Goal: Book appointment/travel/reservation

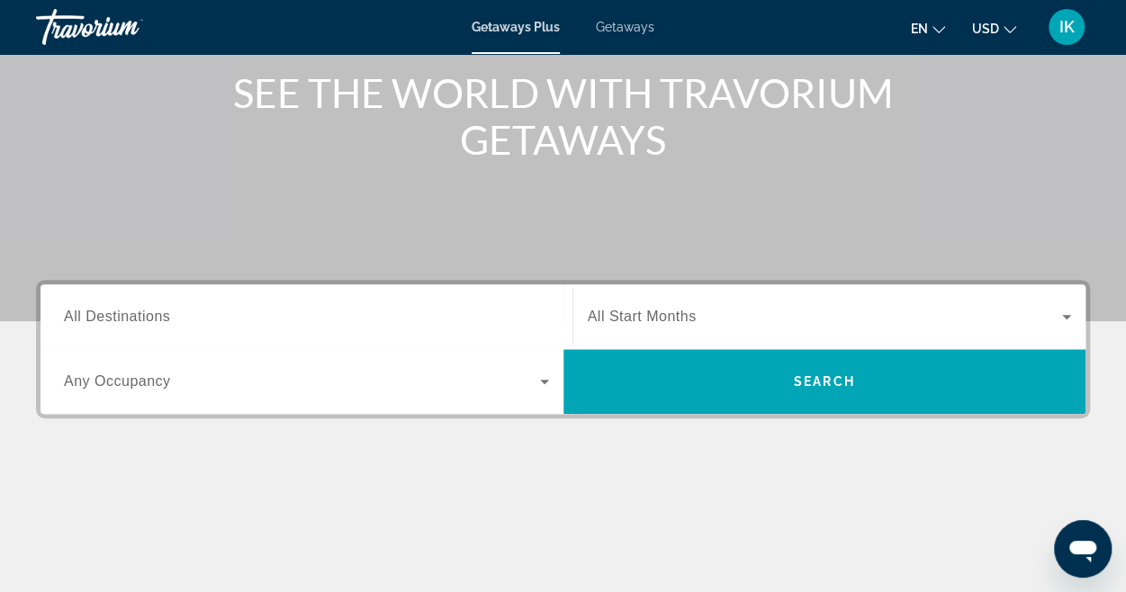
scroll to position [220, 0]
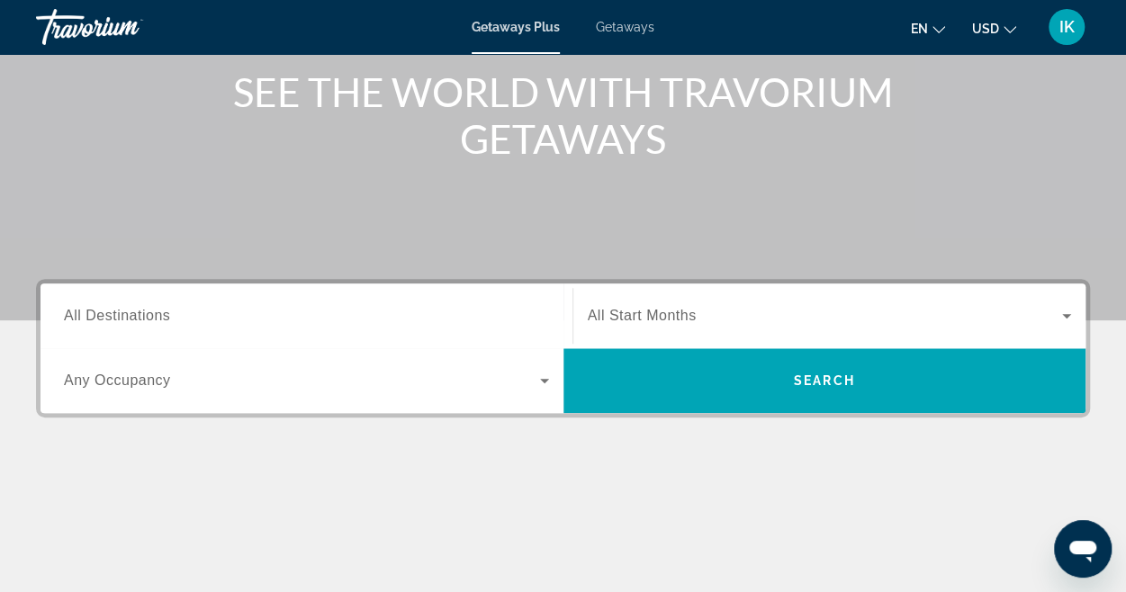
click at [119, 316] on span "All Destinations" at bounding box center [117, 315] width 106 height 15
click at [119, 316] on input "Destination All Destinations" at bounding box center [306, 317] width 485 height 22
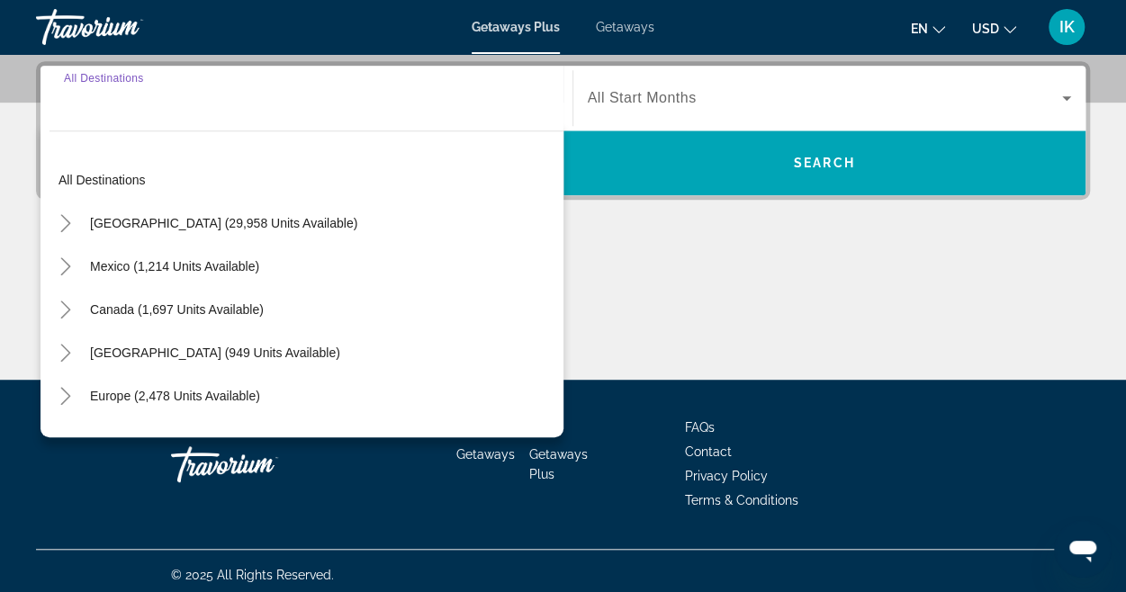
scroll to position [439, 0]
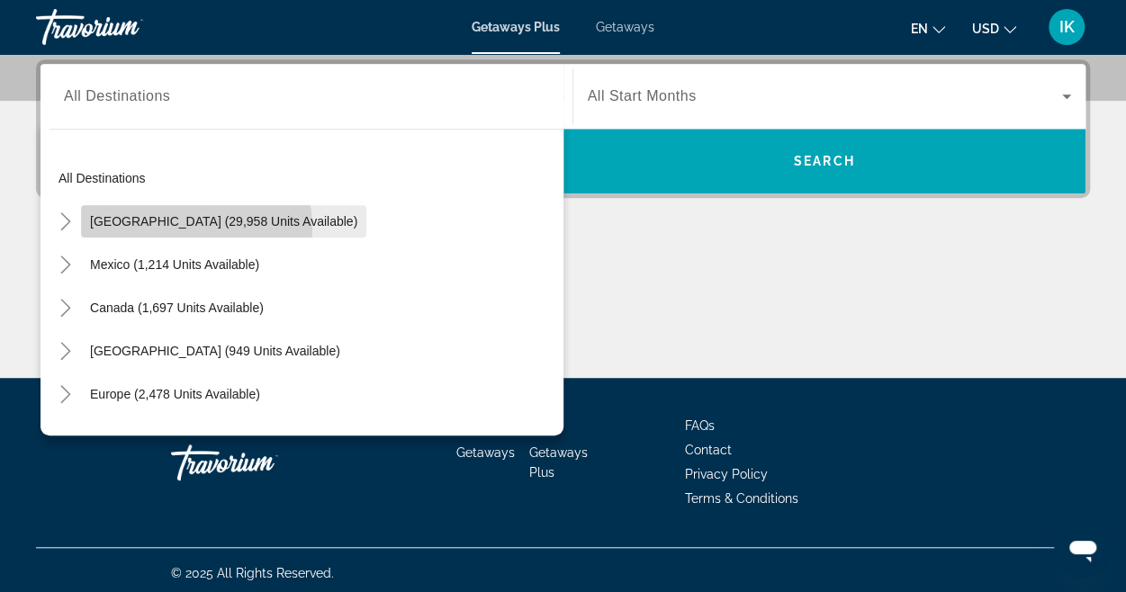
click at [150, 228] on span "Search widget" at bounding box center [223, 221] width 285 height 43
type input "**********"
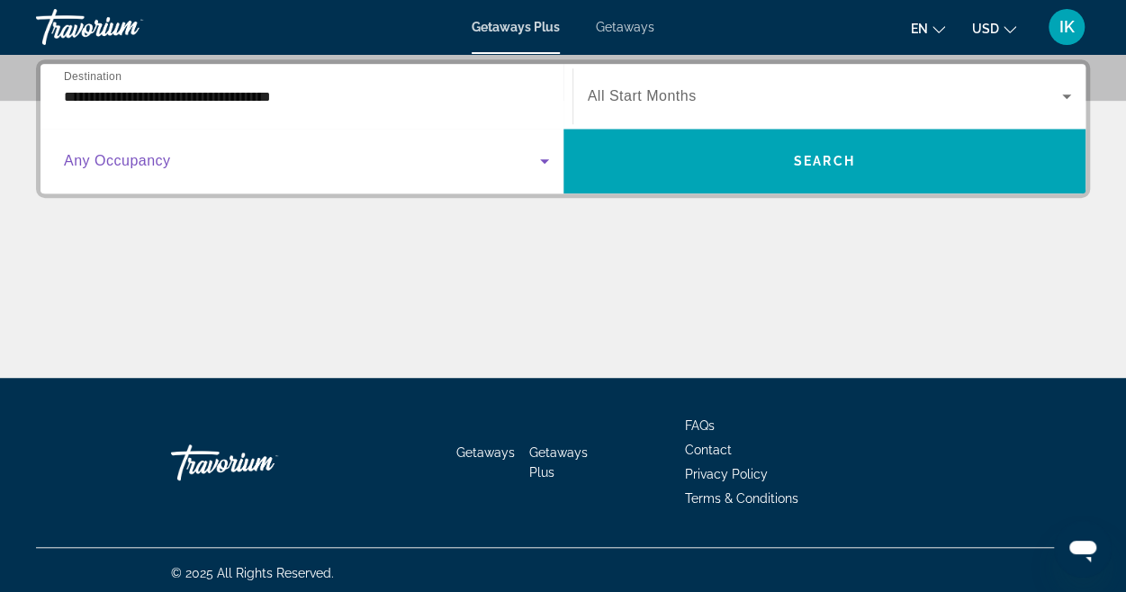
click at [536, 161] on icon "Search widget" at bounding box center [545, 161] width 22 height 22
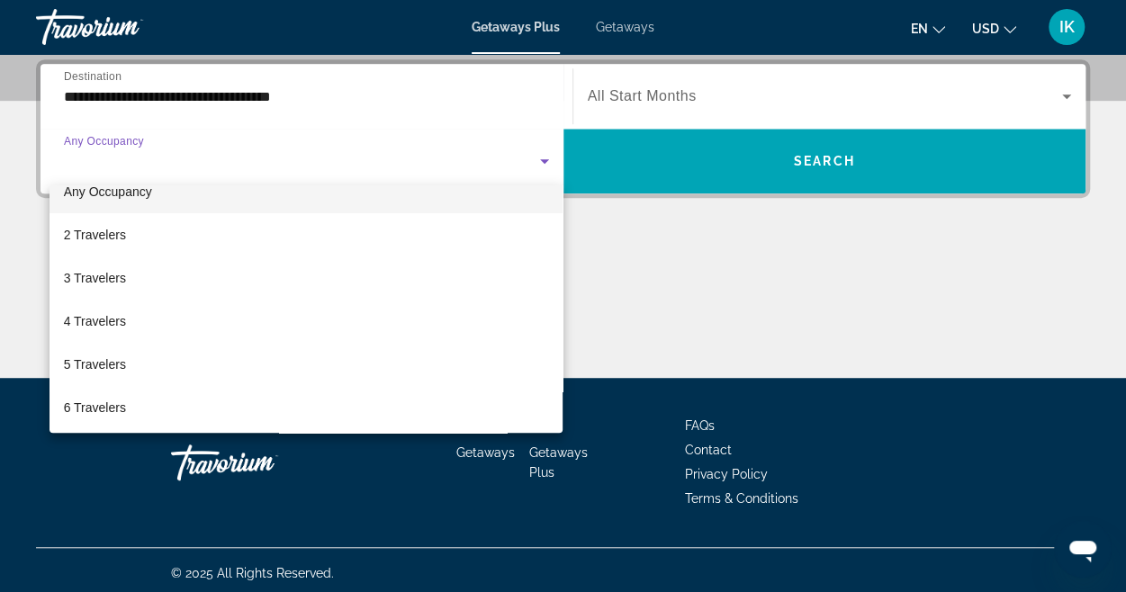
scroll to position [36, 0]
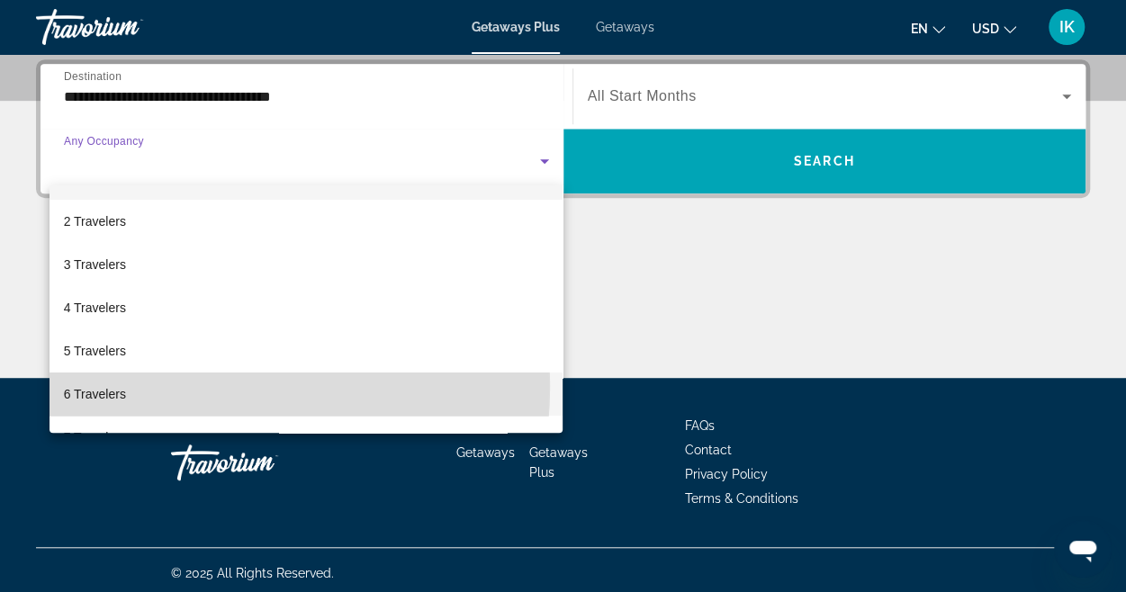
click at [159, 386] on mat-option "6 Travelers" at bounding box center [306, 394] width 514 height 43
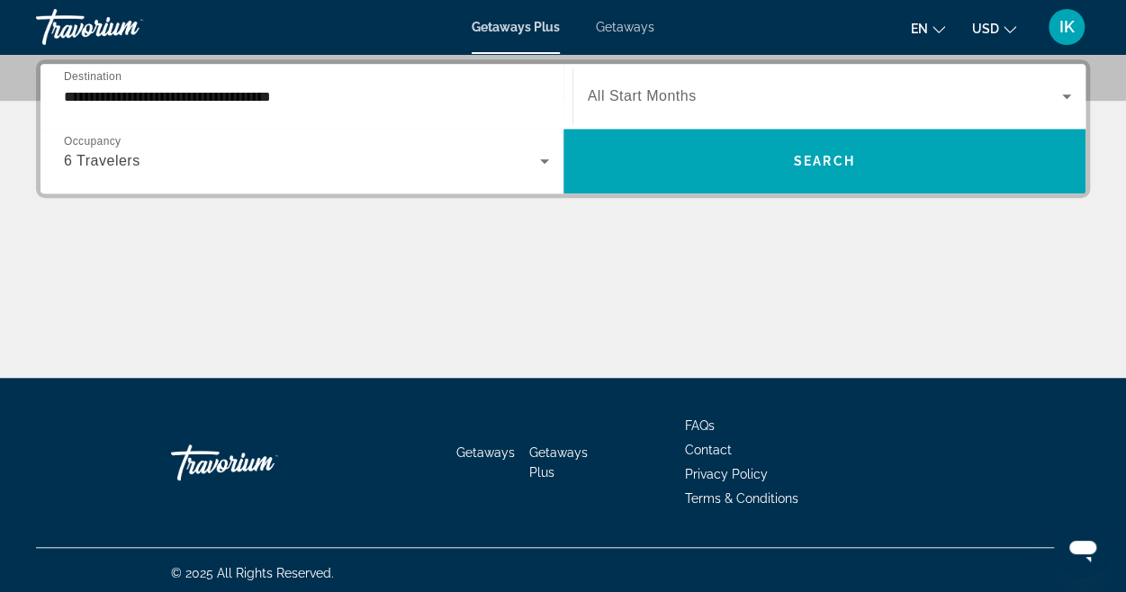
click at [779, 83] on div "Search widget" at bounding box center [830, 96] width 484 height 50
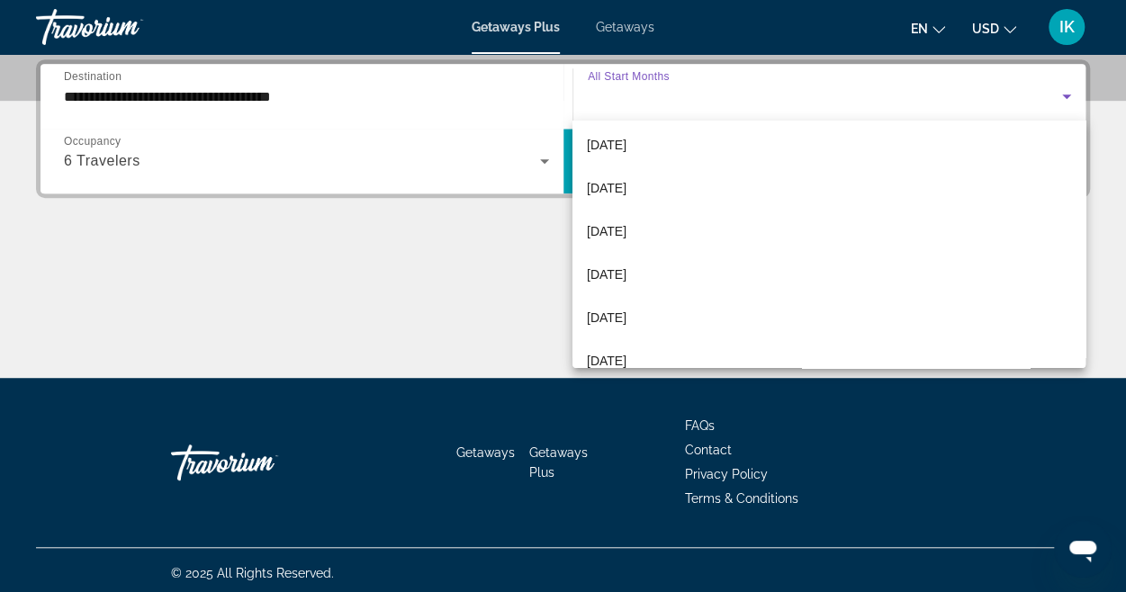
scroll to position [188, 0]
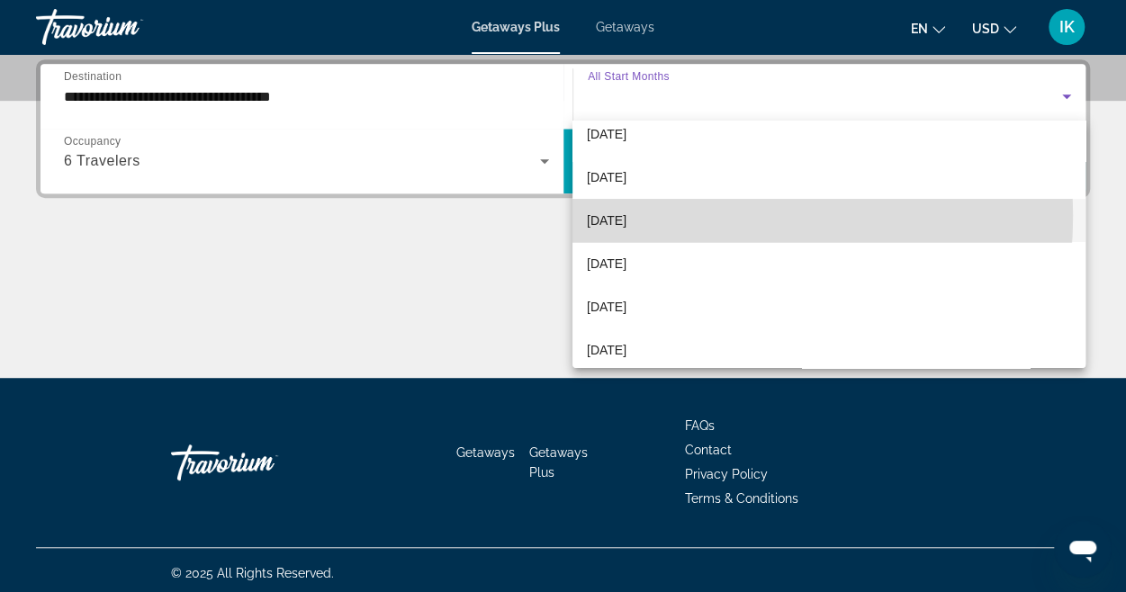
click at [626, 215] on span "[DATE]" at bounding box center [607, 221] width 40 height 22
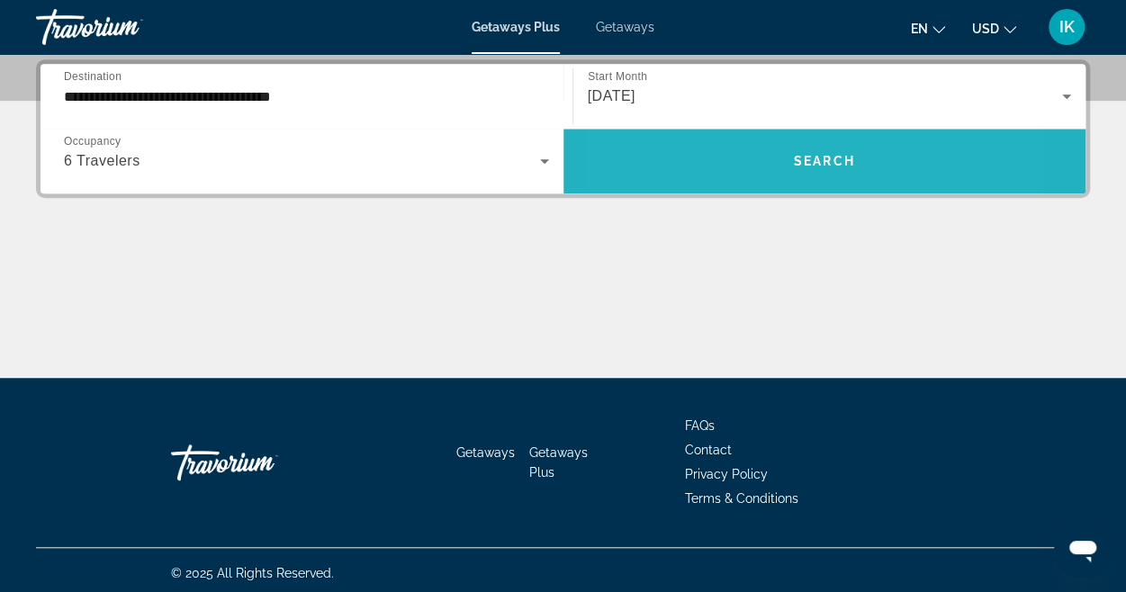
click at [722, 162] on span "Search widget" at bounding box center [824, 160] width 523 height 43
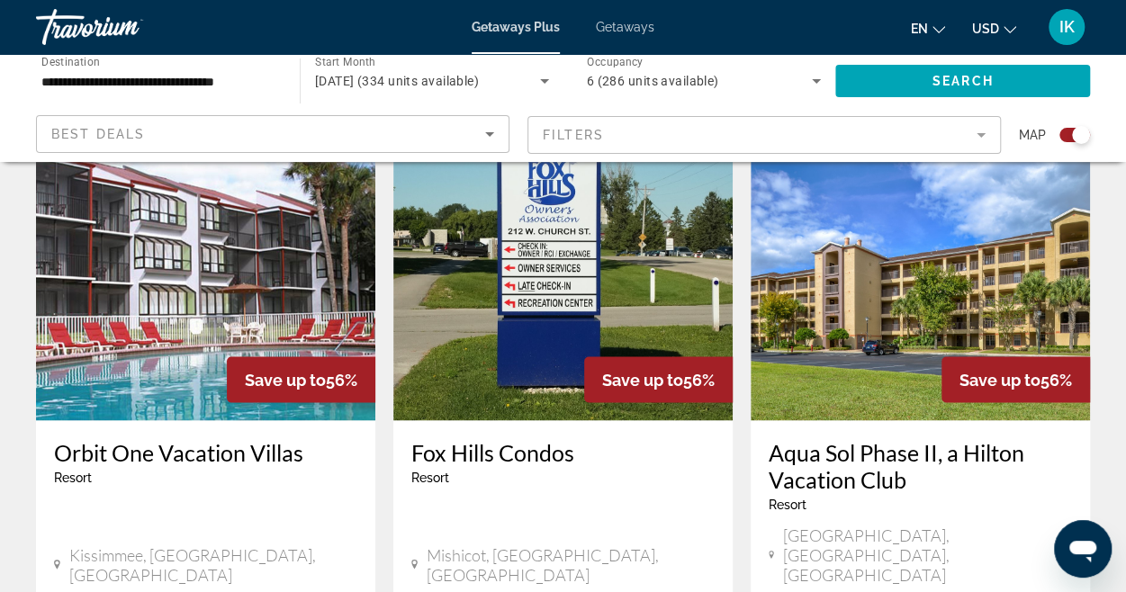
scroll to position [1332, 0]
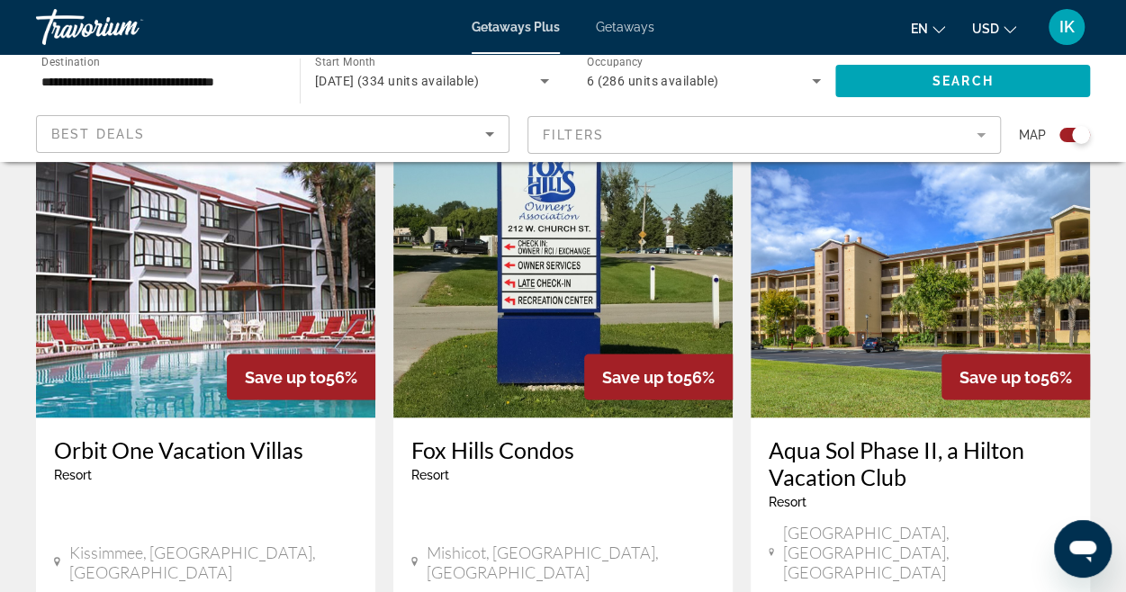
click at [916, 289] on img "Main content" at bounding box center [919, 274] width 339 height 288
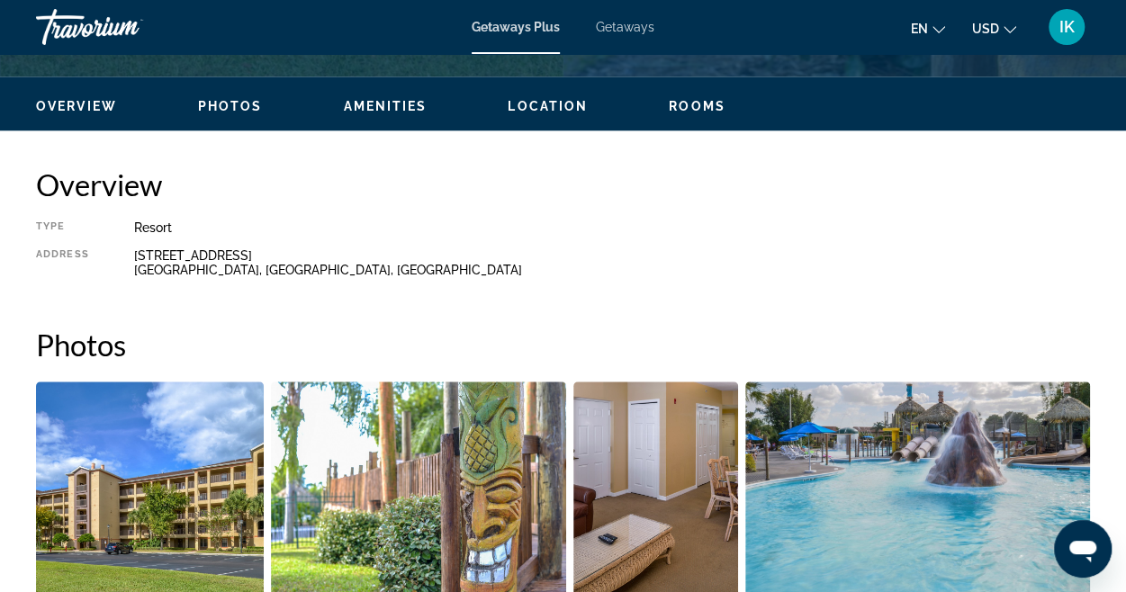
scroll to position [831, 0]
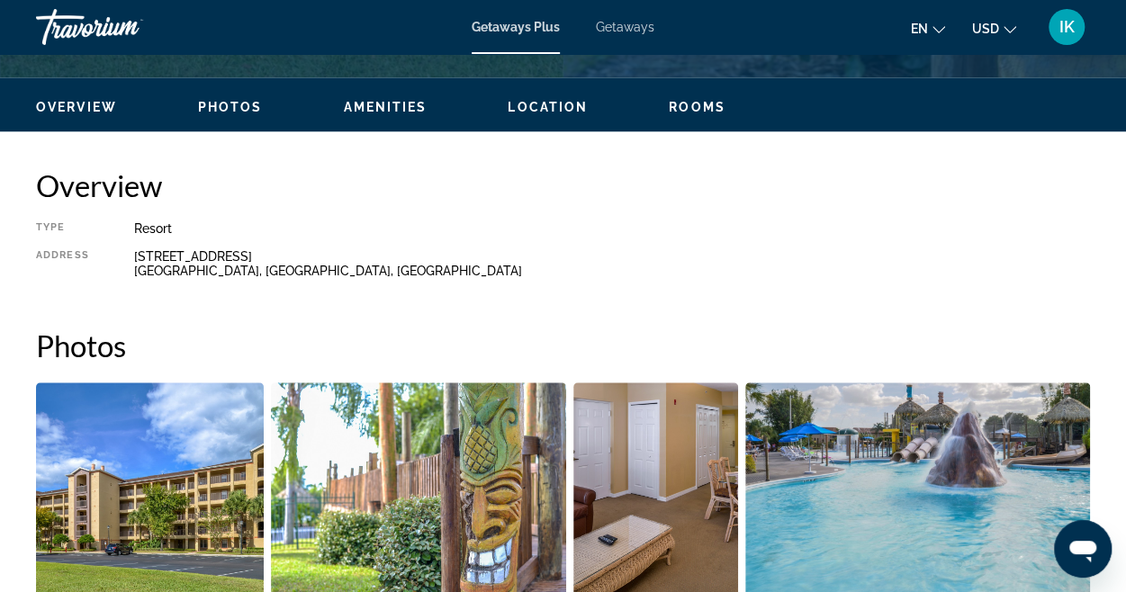
click at [630, 24] on span "Getaways" at bounding box center [625, 27] width 58 height 14
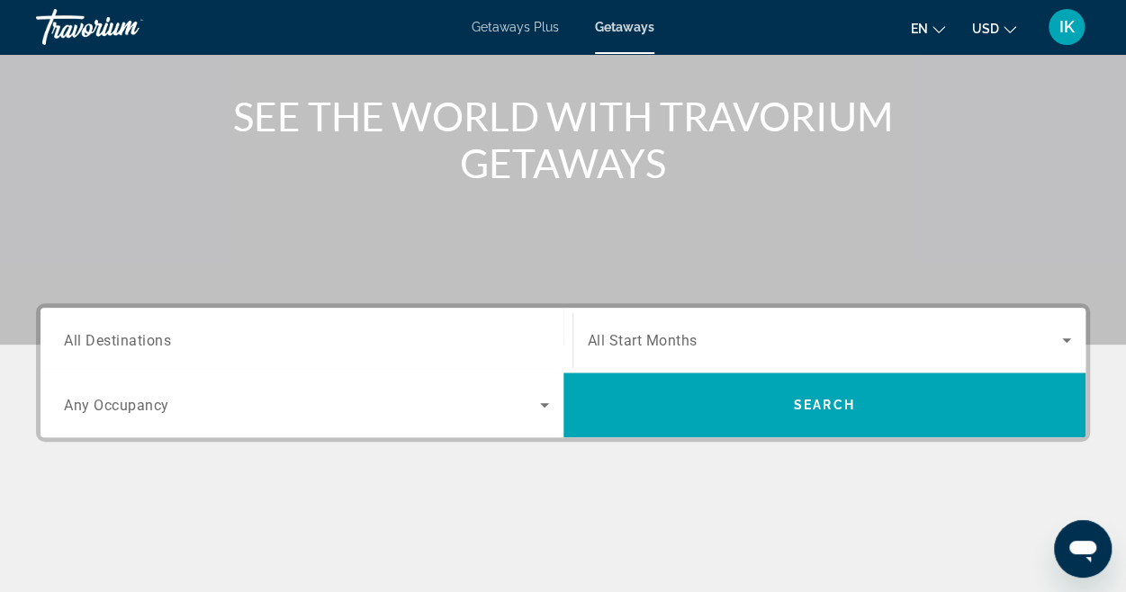
scroll to position [196, 0]
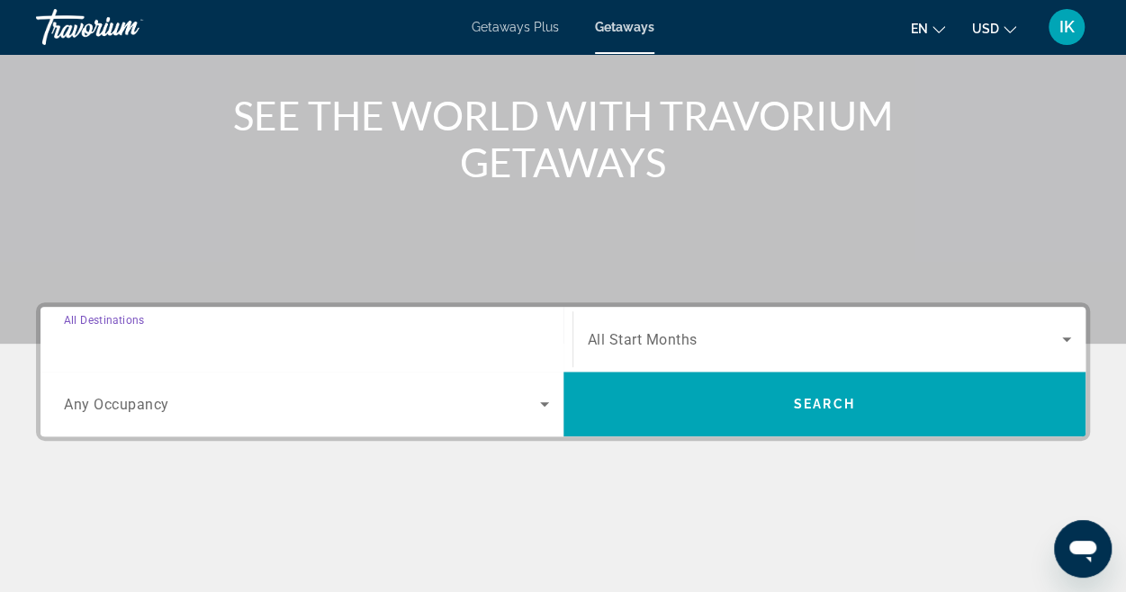
click at [261, 337] on input "Destination All Destinations" at bounding box center [306, 340] width 485 height 22
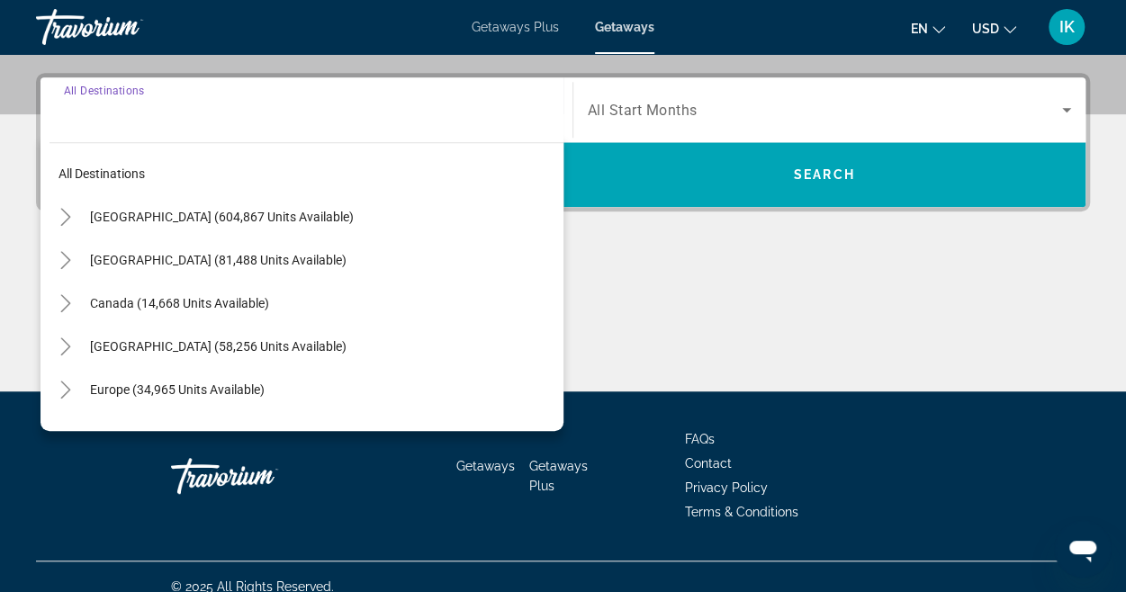
scroll to position [439, 0]
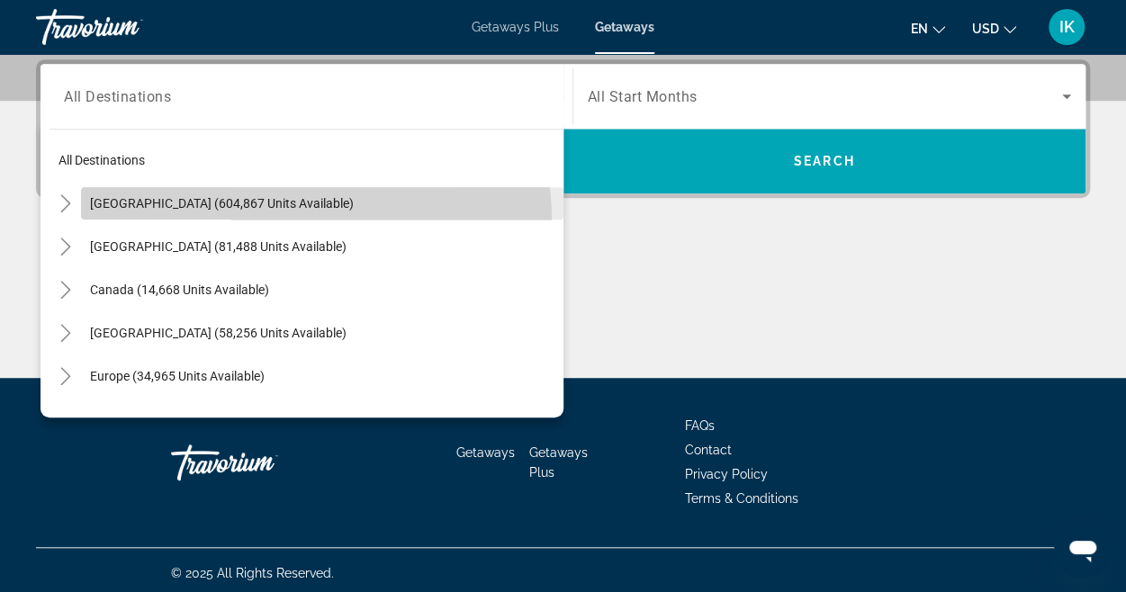
click at [276, 220] on span "Search widget" at bounding box center [322, 203] width 482 height 43
type input "**********"
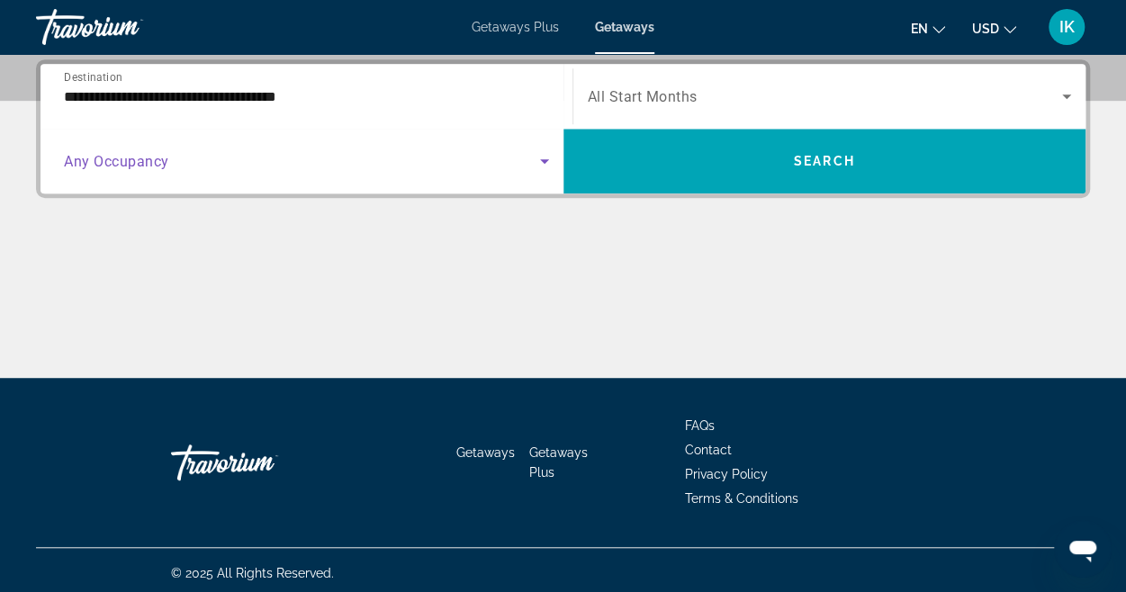
click at [546, 164] on icon "Search widget" at bounding box center [545, 161] width 22 height 22
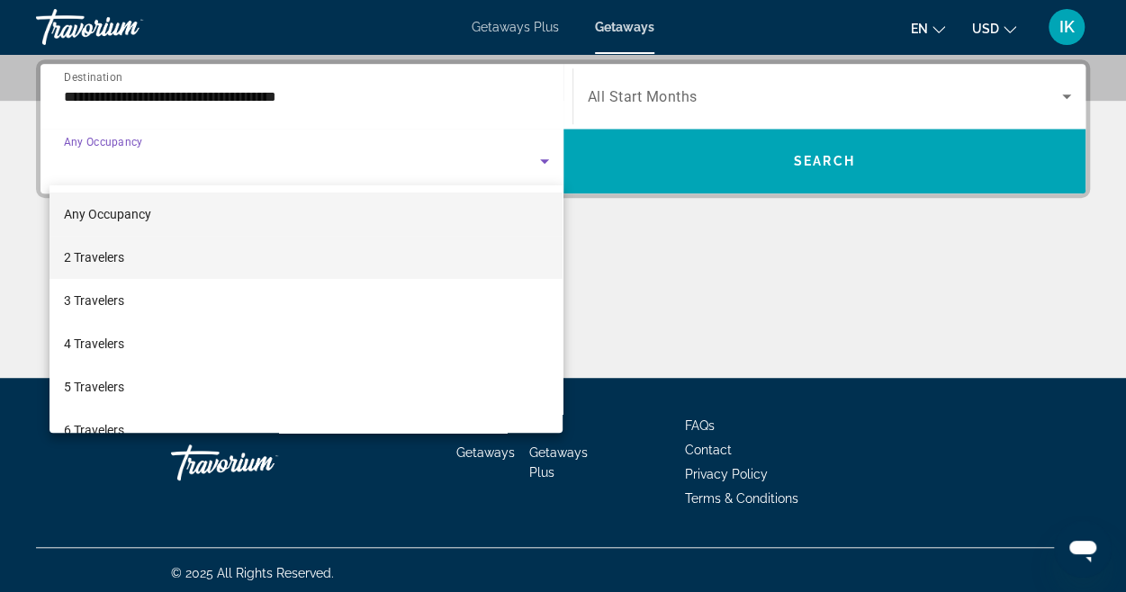
click at [165, 258] on mat-option "2 Travelers" at bounding box center [306, 257] width 514 height 43
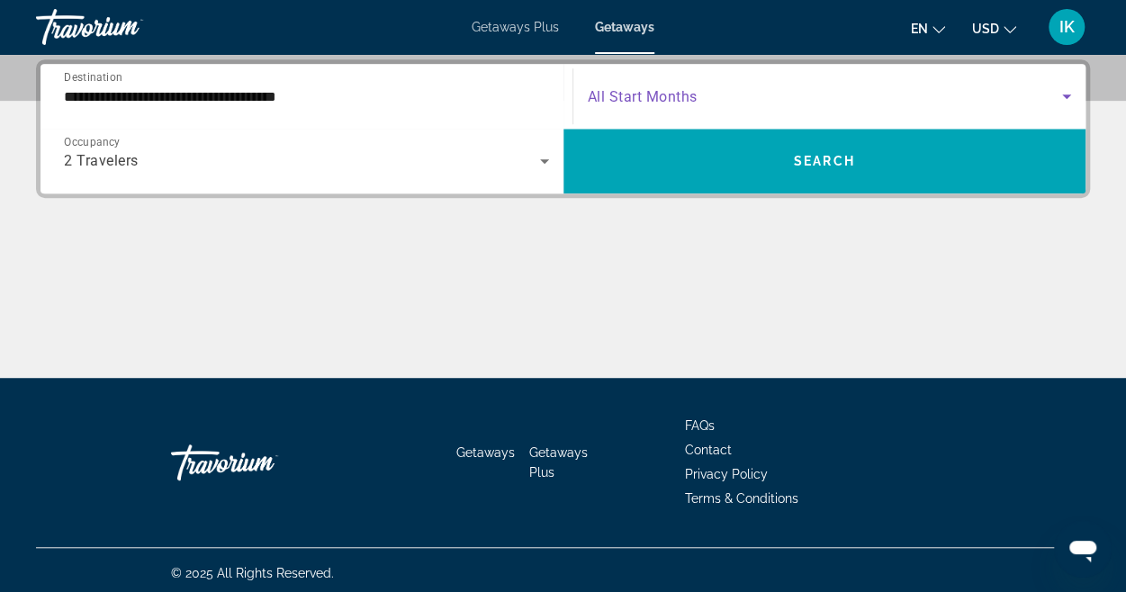
click at [761, 99] on span "Search widget" at bounding box center [825, 96] width 475 height 22
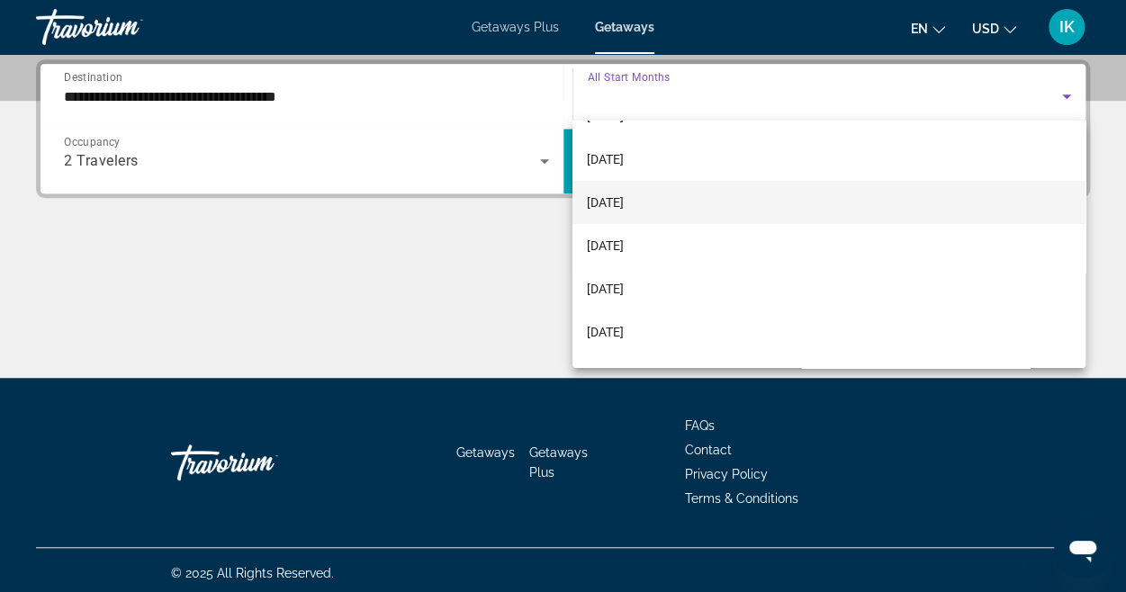
scroll to position [77, 0]
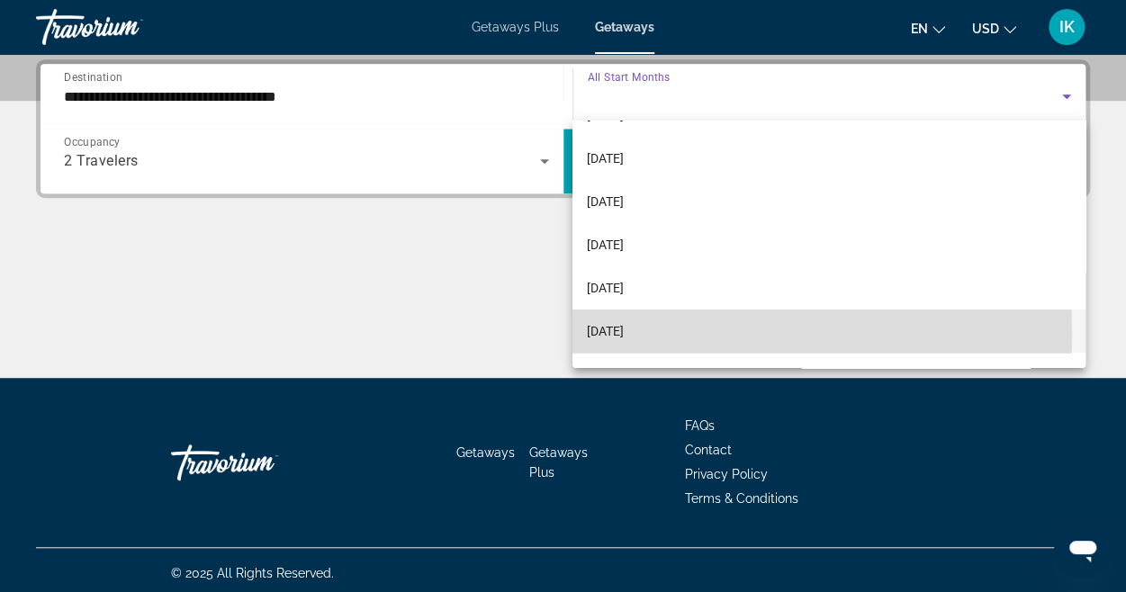
click at [624, 331] on span "[DATE]" at bounding box center [605, 331] width 37 height 22
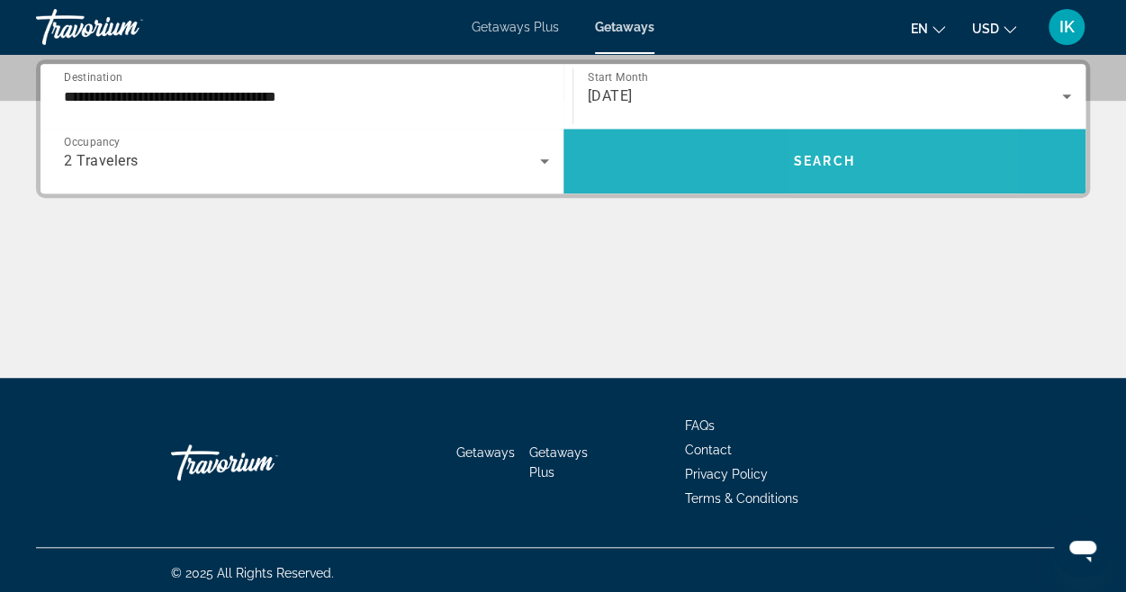
click at [833, 154] on span "Search" at bounding box center [824, 161] width 61 height 14
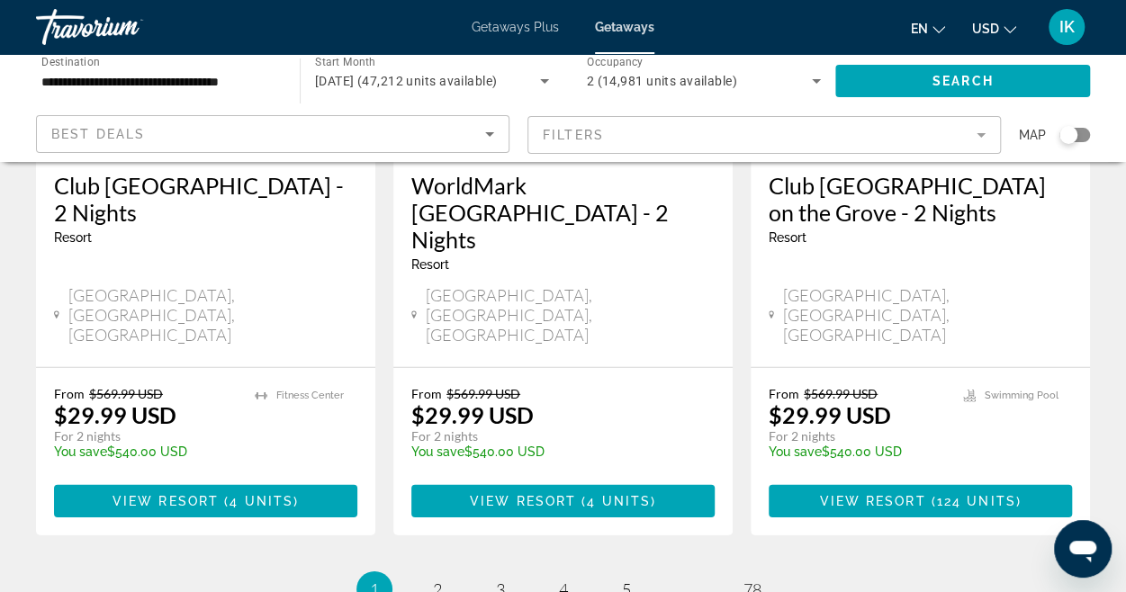
scroll to position [2480, 0]
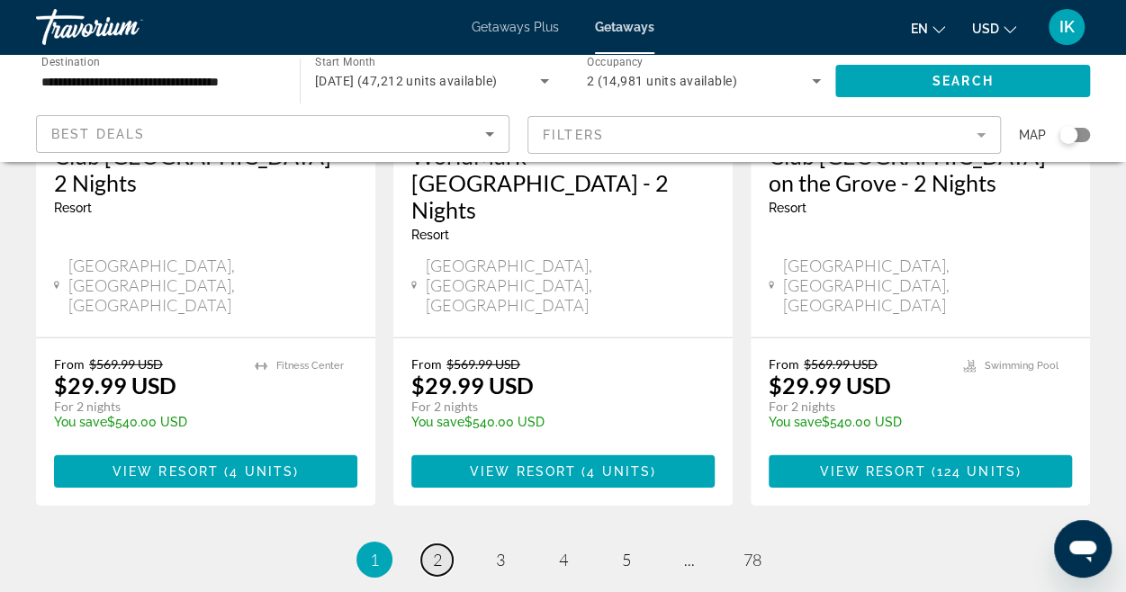
click at [442, 544] on link "page 2" at bounding box center [436, 559] width 31 height 31
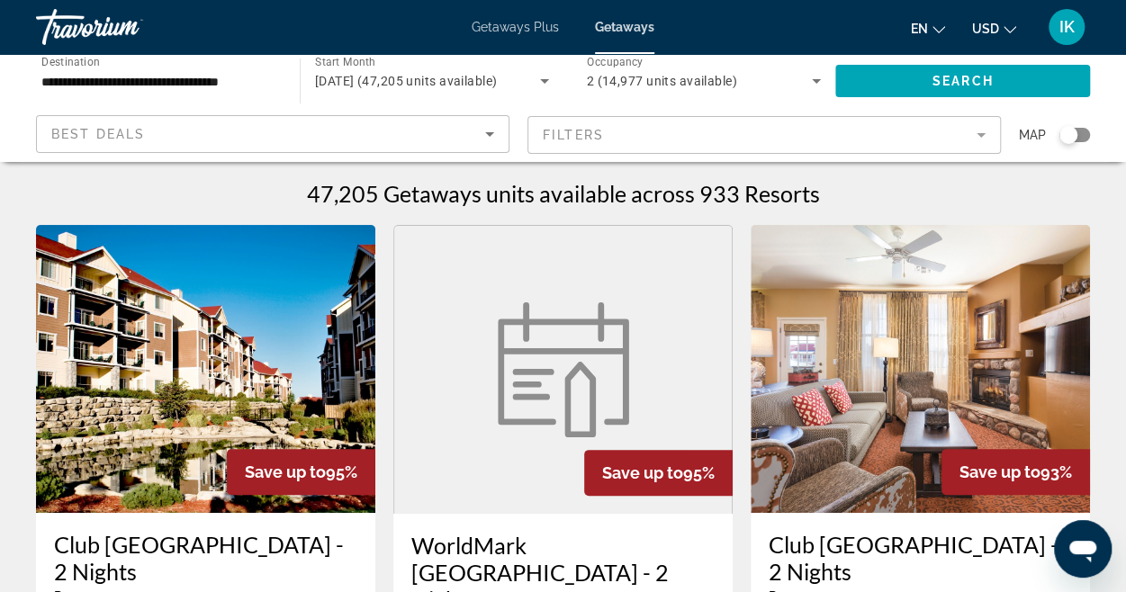
click at [984, 134] on mat-form-field "Filters" at bounding box center [763, 135] width 473 height 38
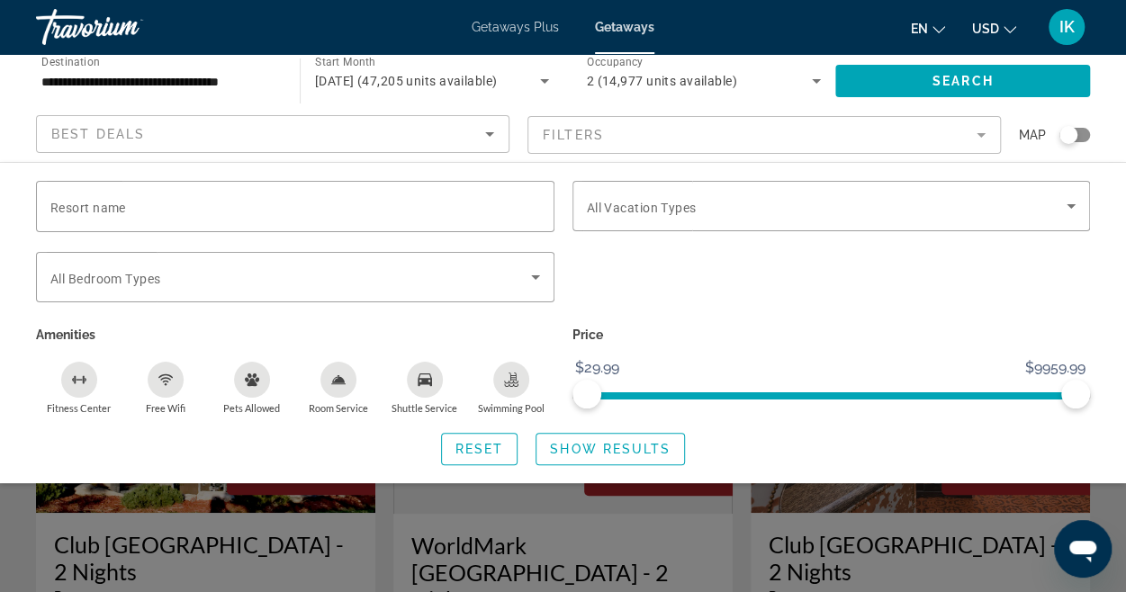
click at [693, 536] on div "Search widget" at bounding box center [563, 431] width 1126 height 322
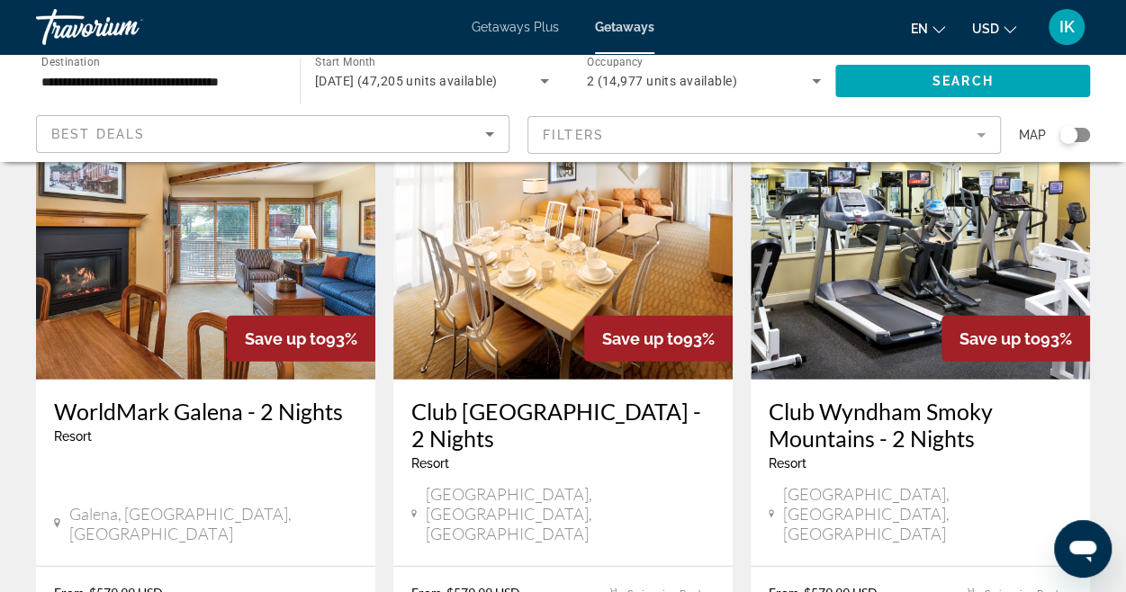
scroll to position [2508, 0]
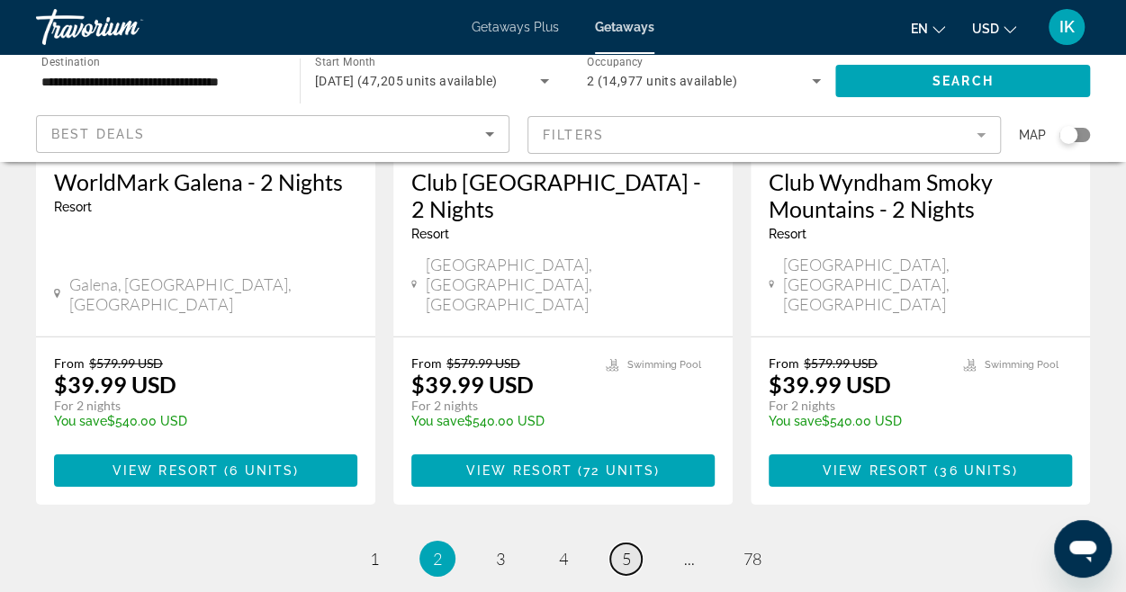
click at [622, 549] on span "5" at bounding box center [626, 559] width 9 height 20
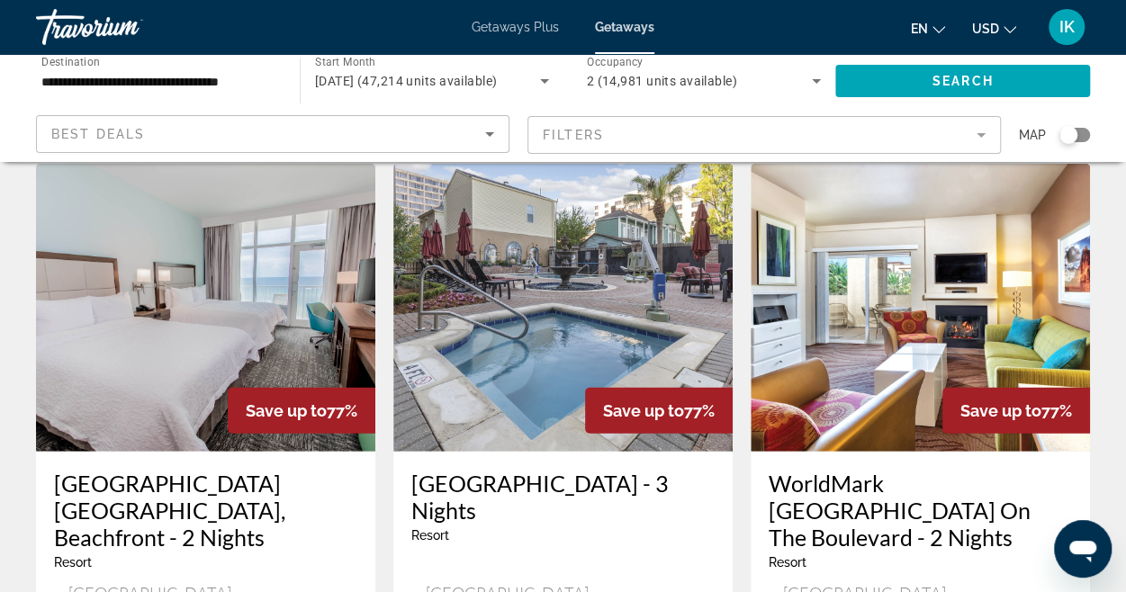
scroll to position [2506, 0]
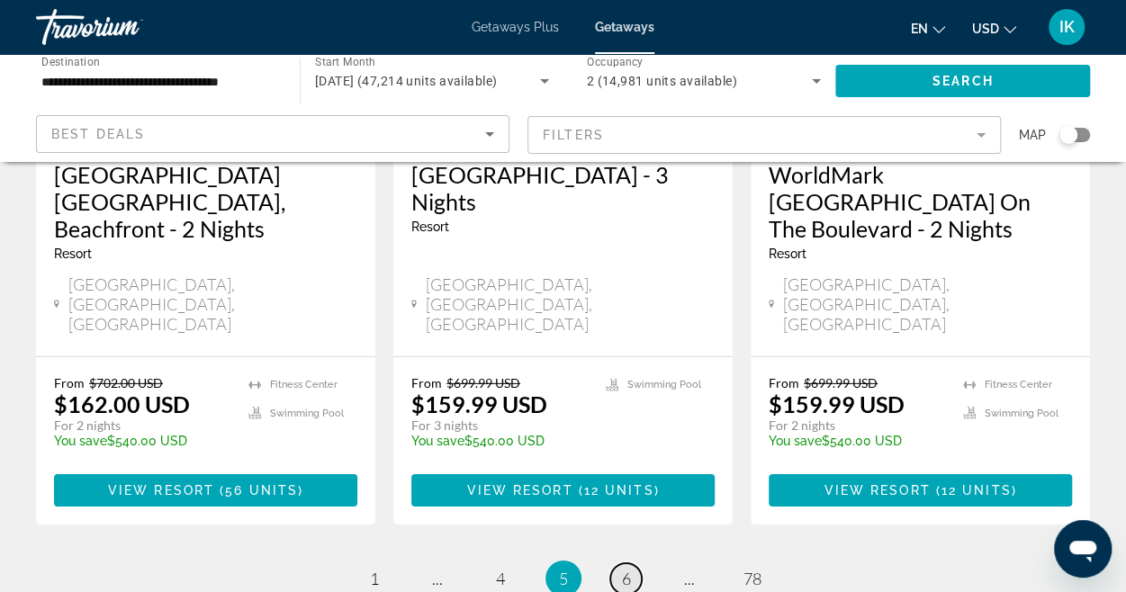
click at [623, 569] on span "6" at bounding box center [626, 579] width 9 height 20
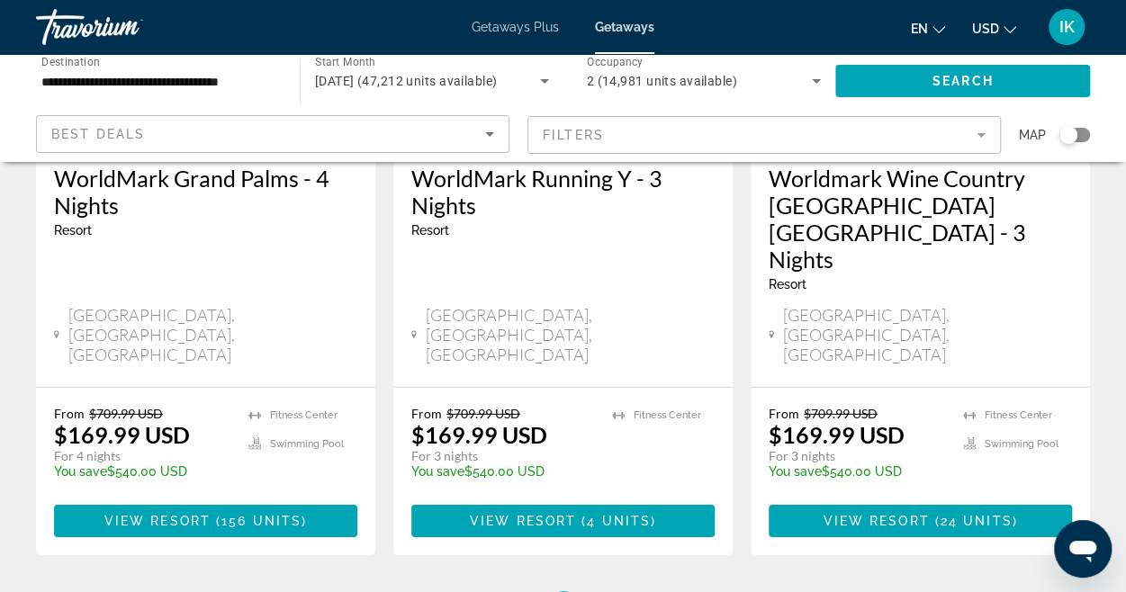
scroll to position [2482, 0]
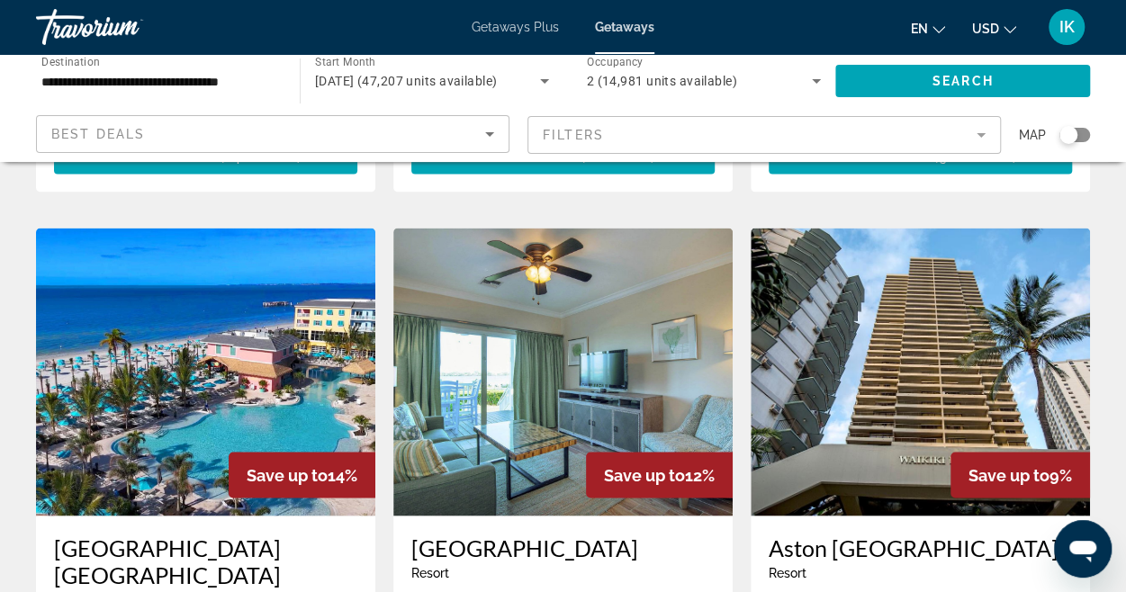
scroll to position [1370, 0]
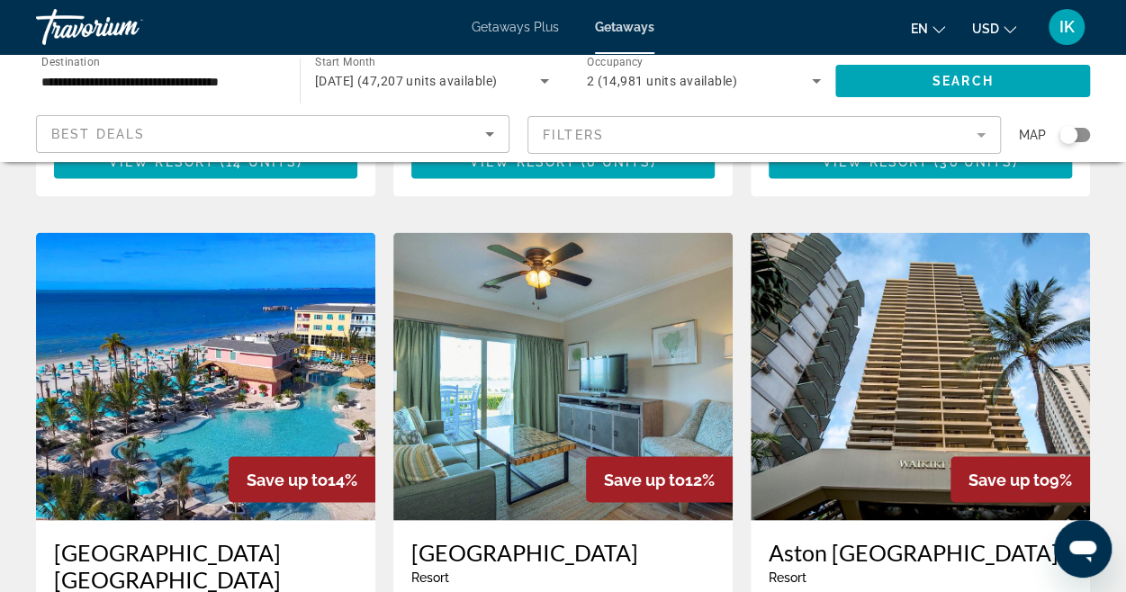
click at [586, 345] on img "Main content" at bounding box center [562, 376] width 339 height 288
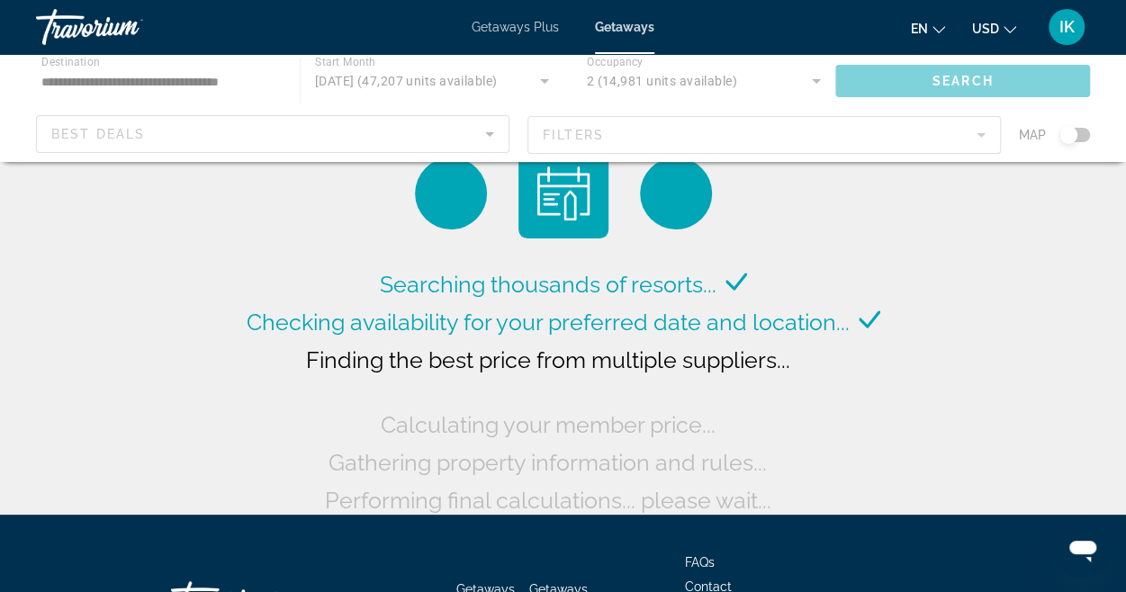
click at [484, 139] on div "Main content" at bounding box center [563, 108] width 1126 height 108
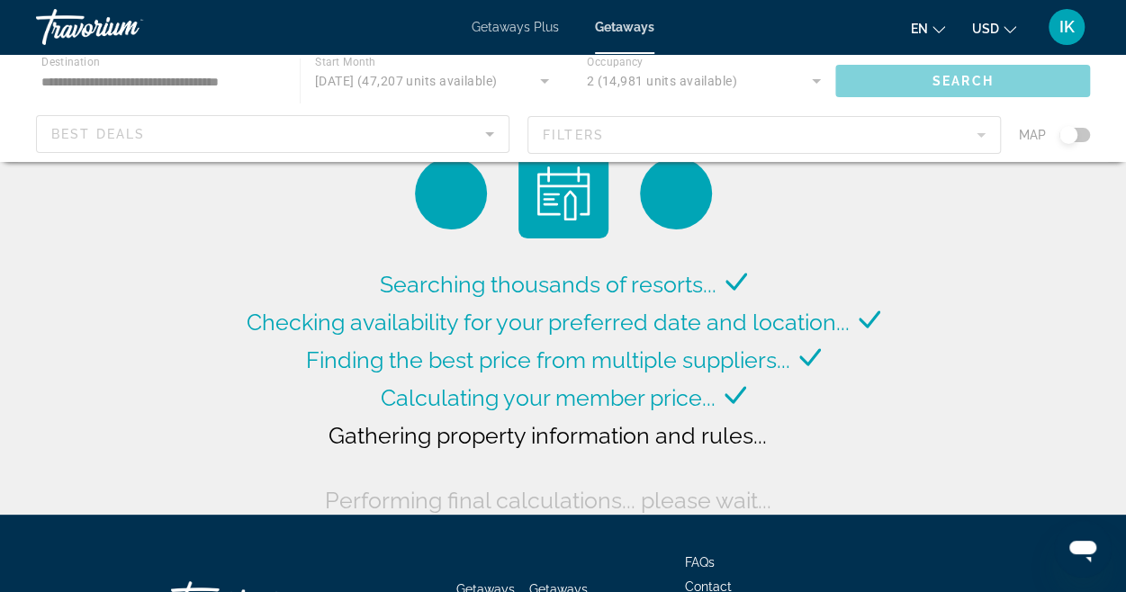
click at [490, 133] on div "Main content" at bounding box center [563, 108] width 1126 height 108
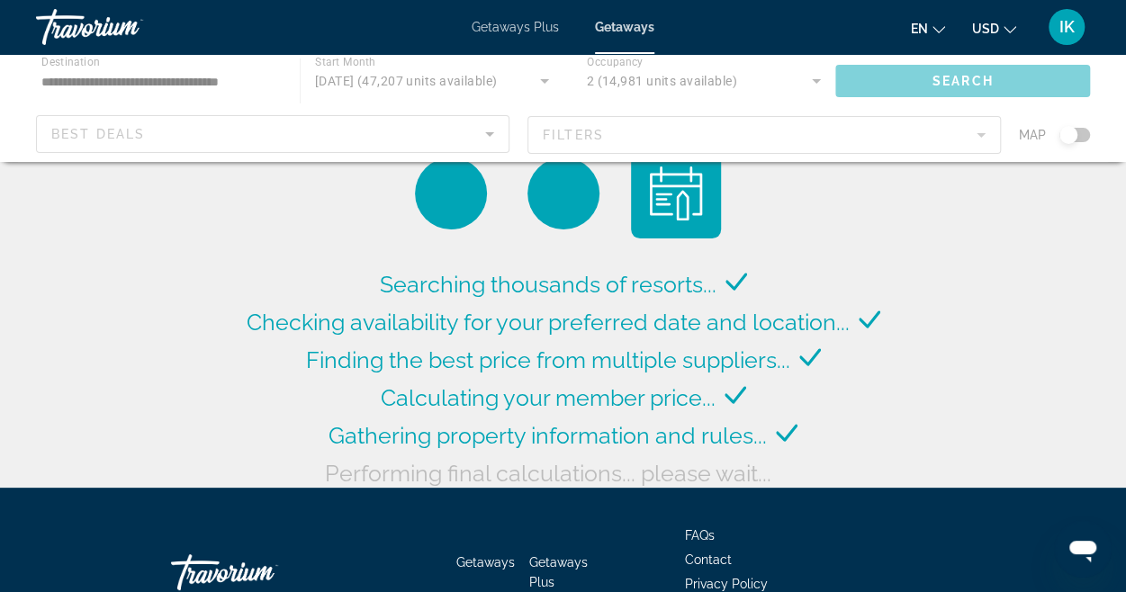
click at [490, 133] on div "Main content" at bounding box center [563, 108] width 1126 height 108
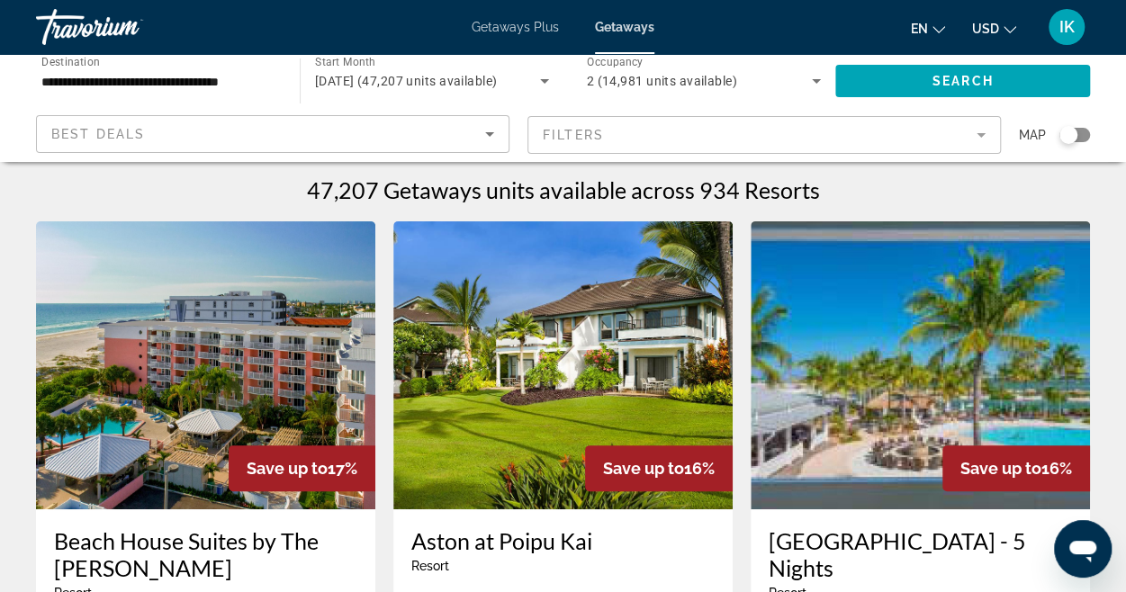
scroll to position [3, 0]
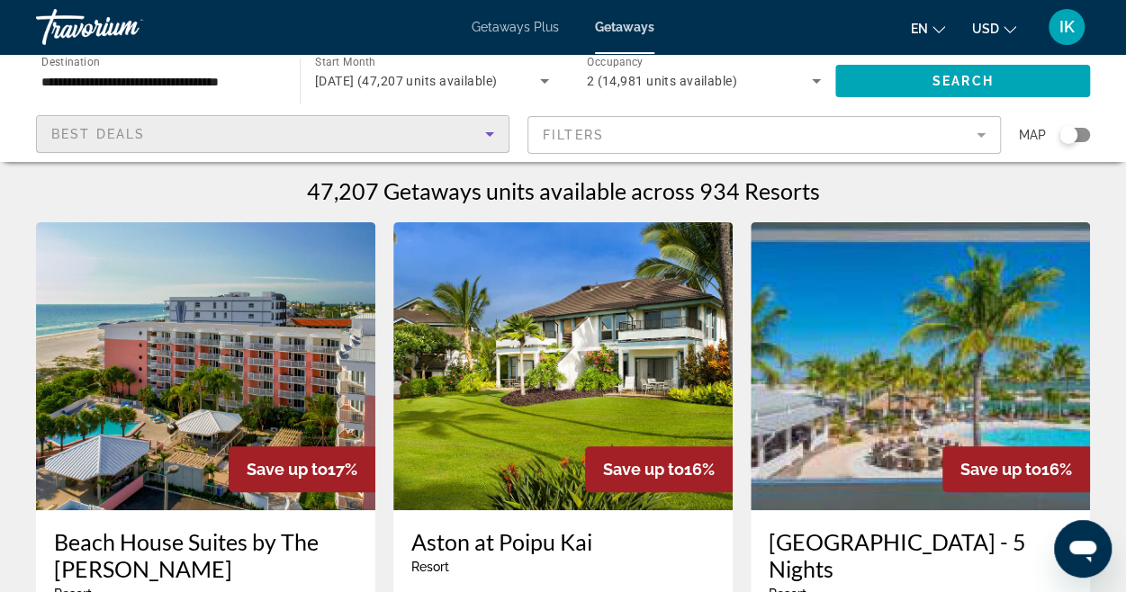
click at [490, 133] on icon "Sort by" at bounding box center [489, 134] width 9 height 4
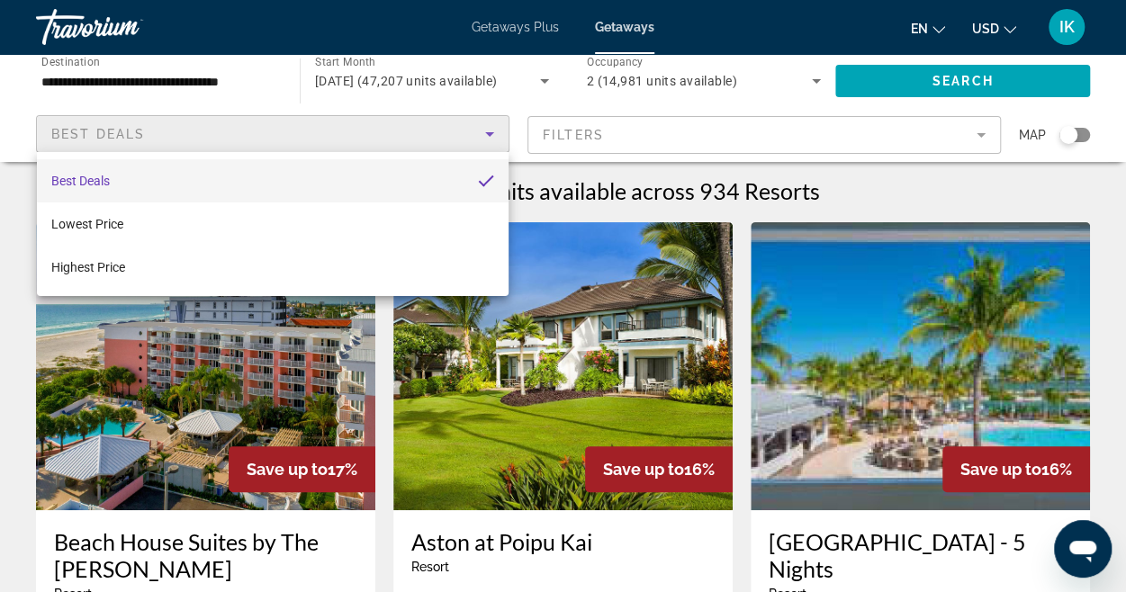
click at [555, 245] on div at bounding box center [563, 296] width 1126 height 592
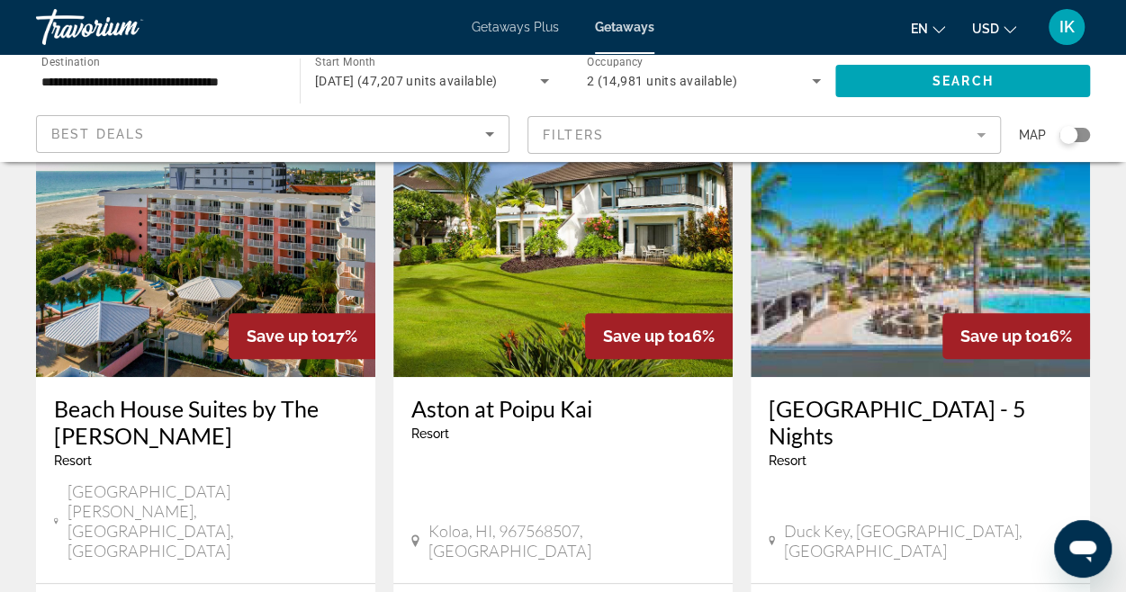
scroll to position [0, 0]
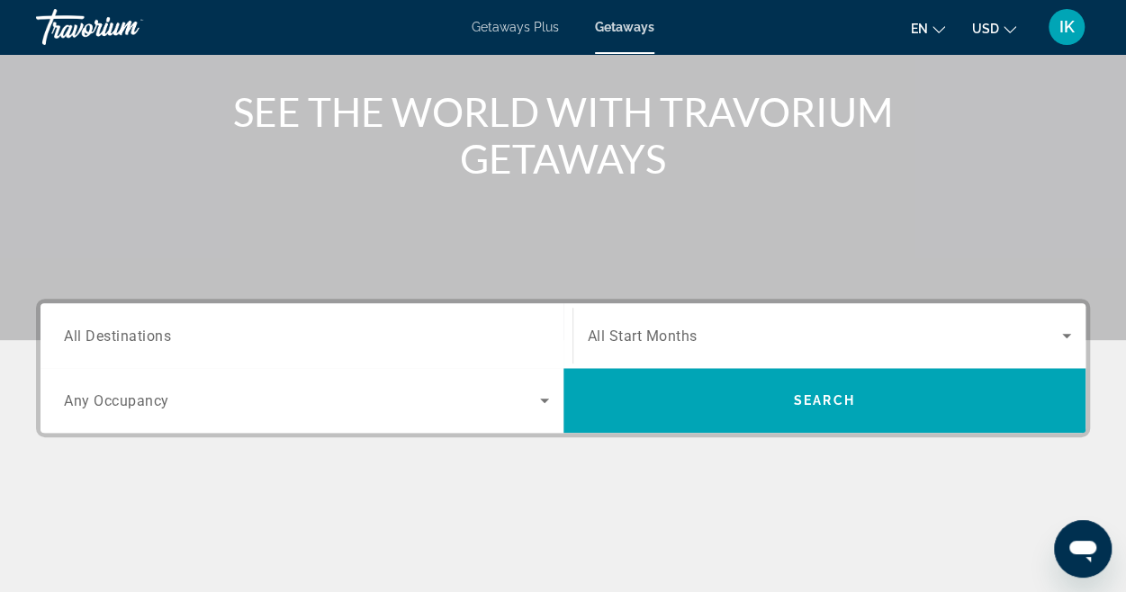
scroll to position [202, 0]
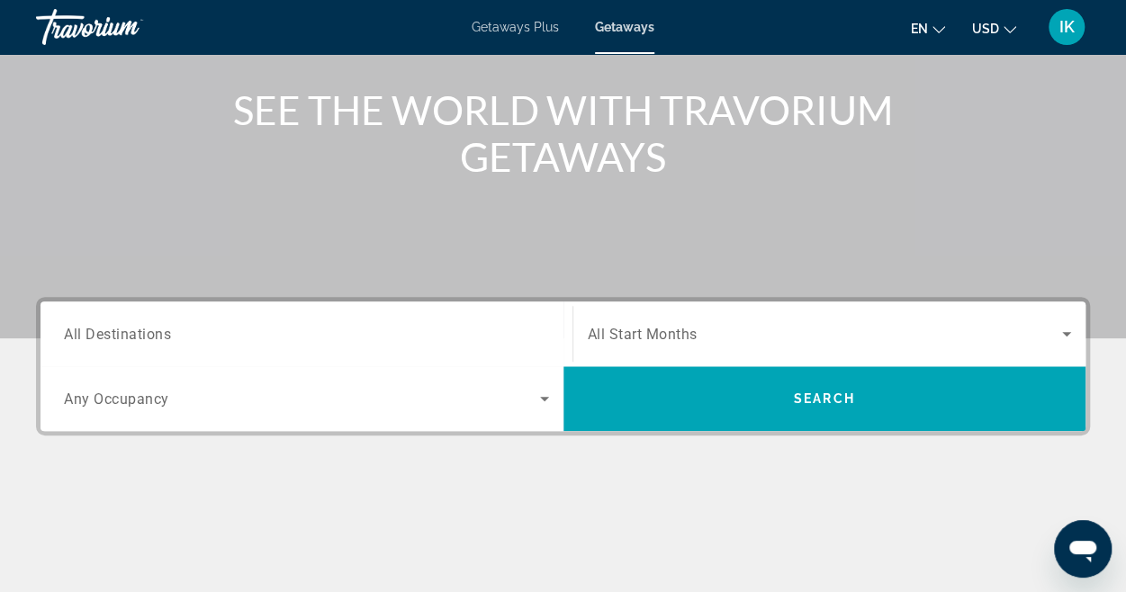
click at [307, 321] on div "Search widget" at bounding box center [306, 334] width 485 height 51
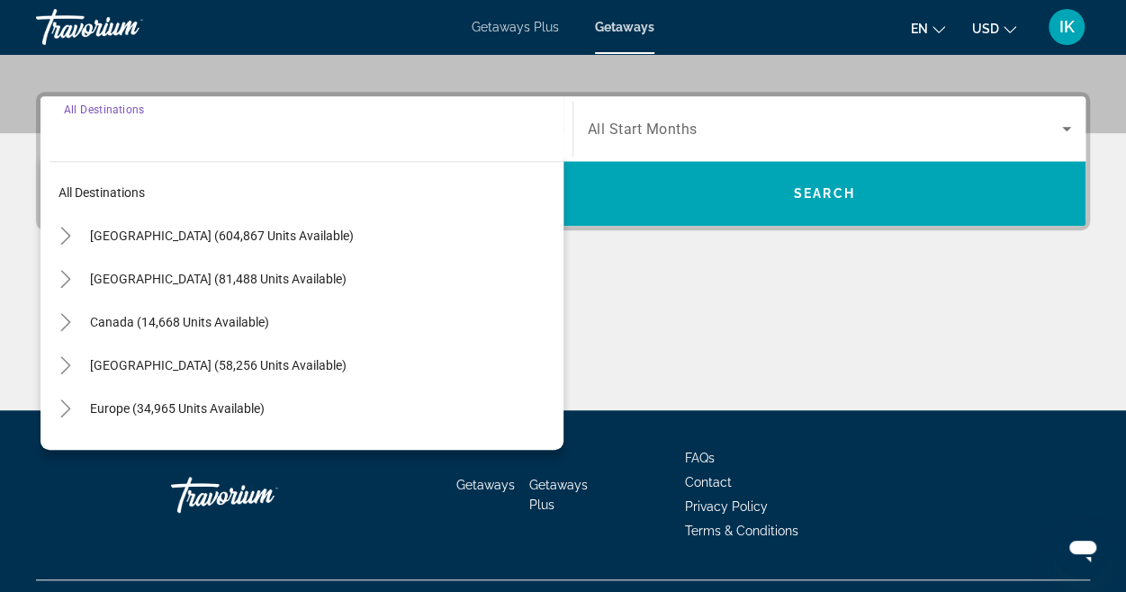
scroll to position [439, 0]
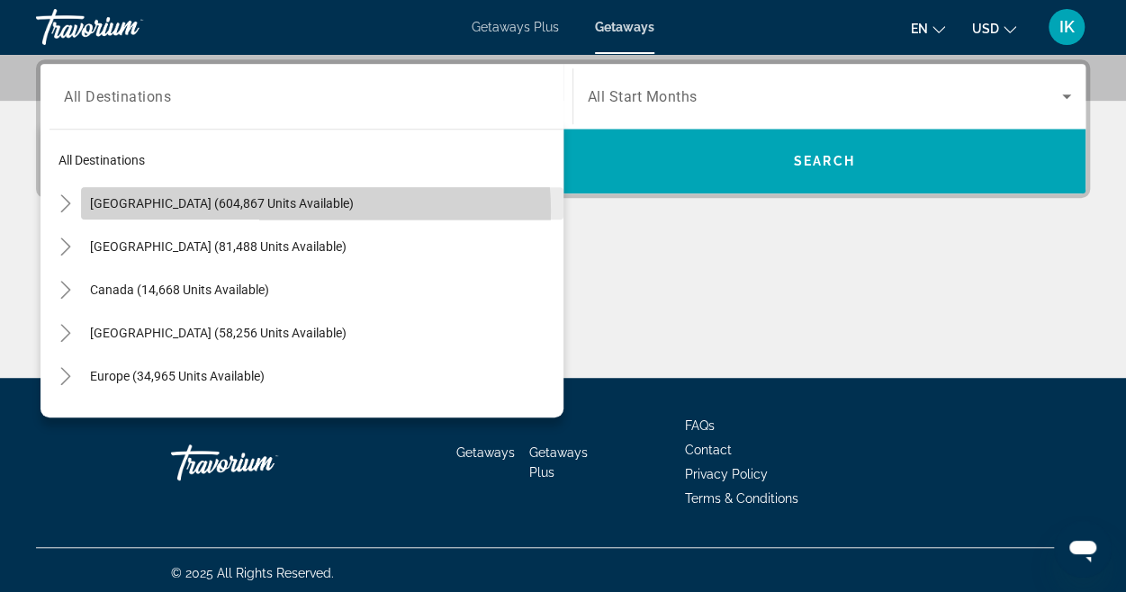
click at [290, 210] on span "Search widget" at bounding box center [322, 203] width 482 height 43
type input "**********"
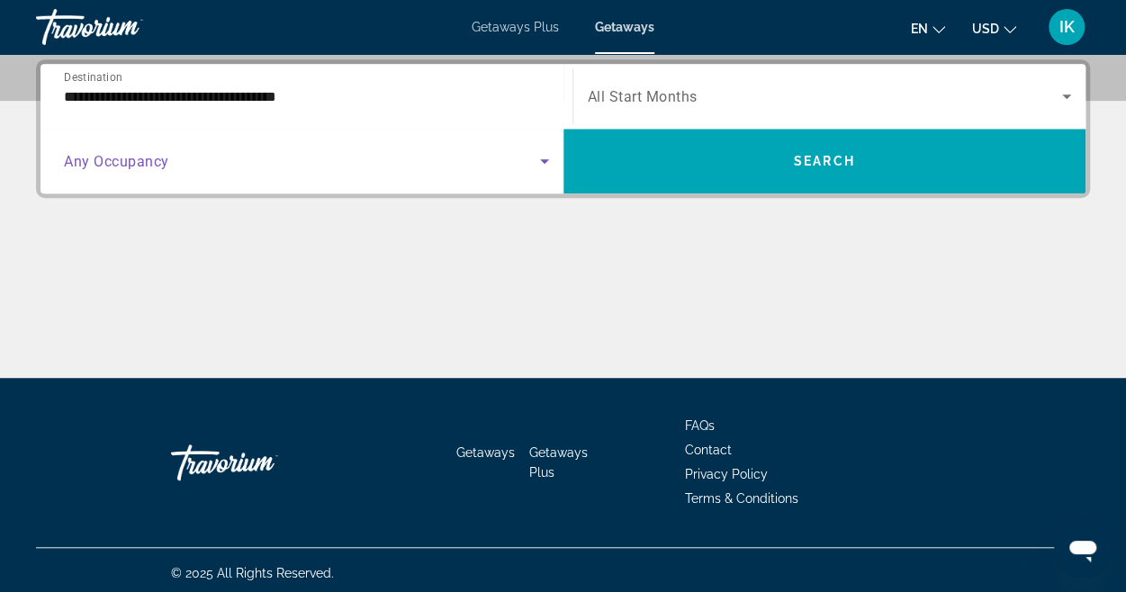
click at [545, 164] on icon "Search widget" at bounding box center [545, 161] width 22 height 22
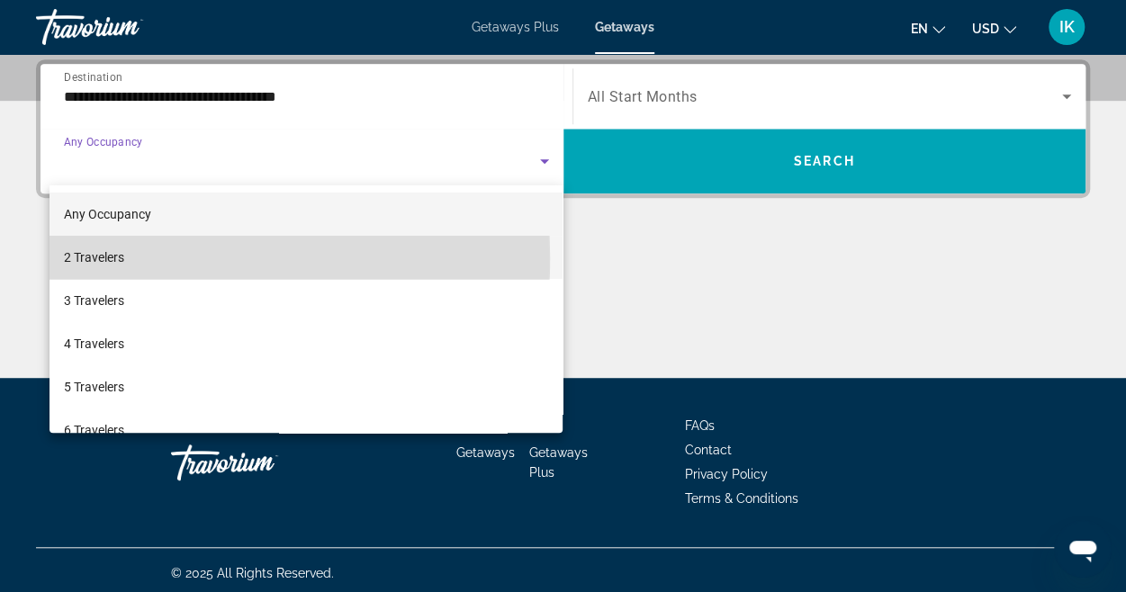
click at [111, 258] on span "2 Travelers" at bounding box center [94, 258] width 60 height 22
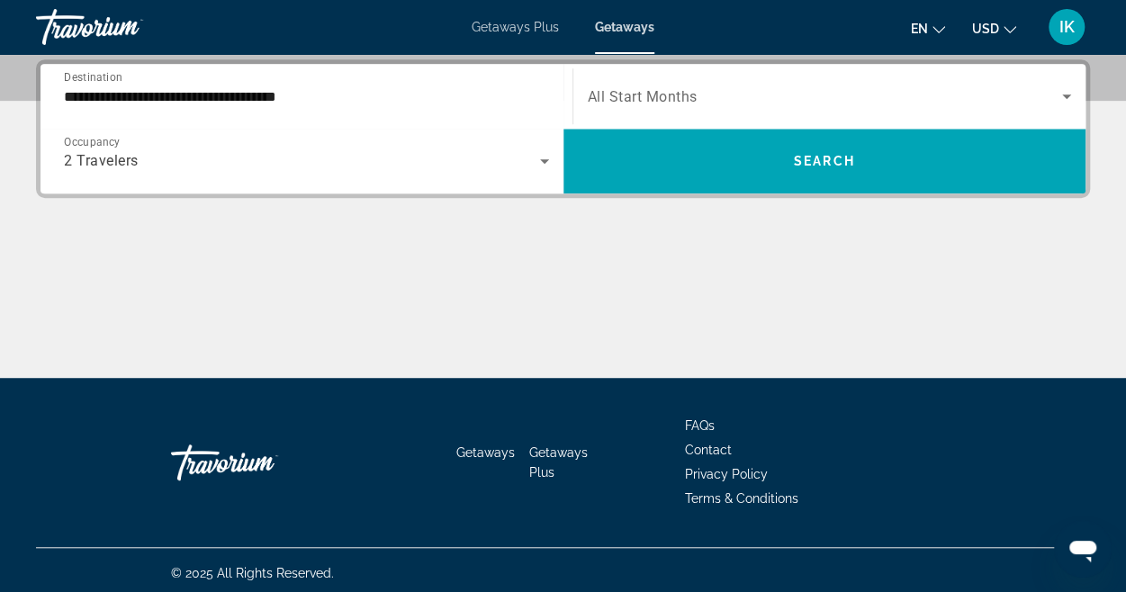
click at [724, 107] on div "Search widget" at bounding box center [830, 96] width 484 height 50
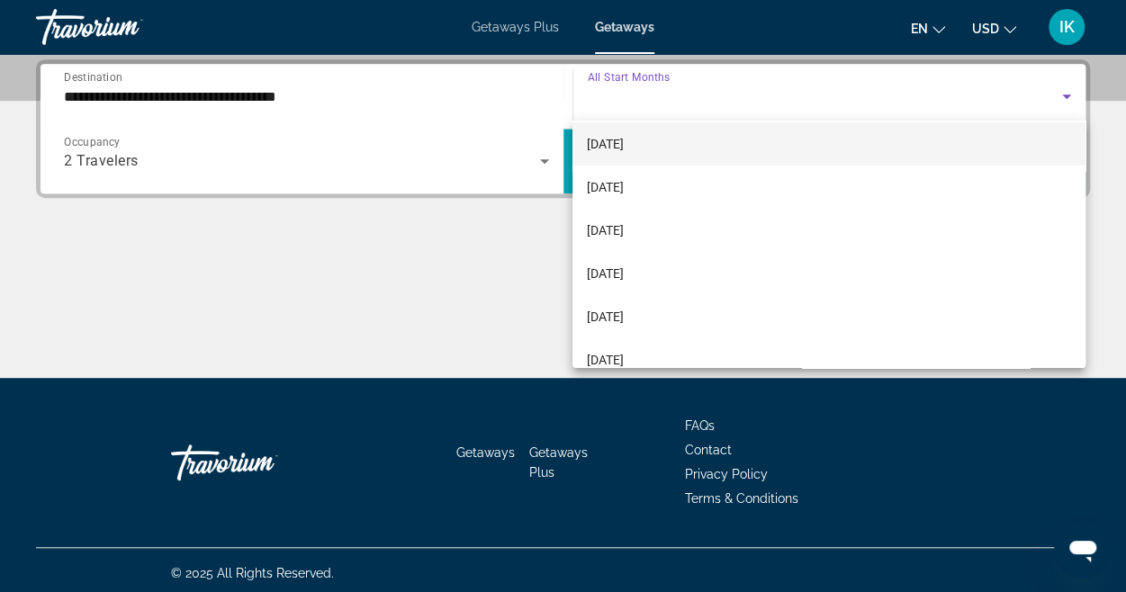
scroll to position [177, 0]
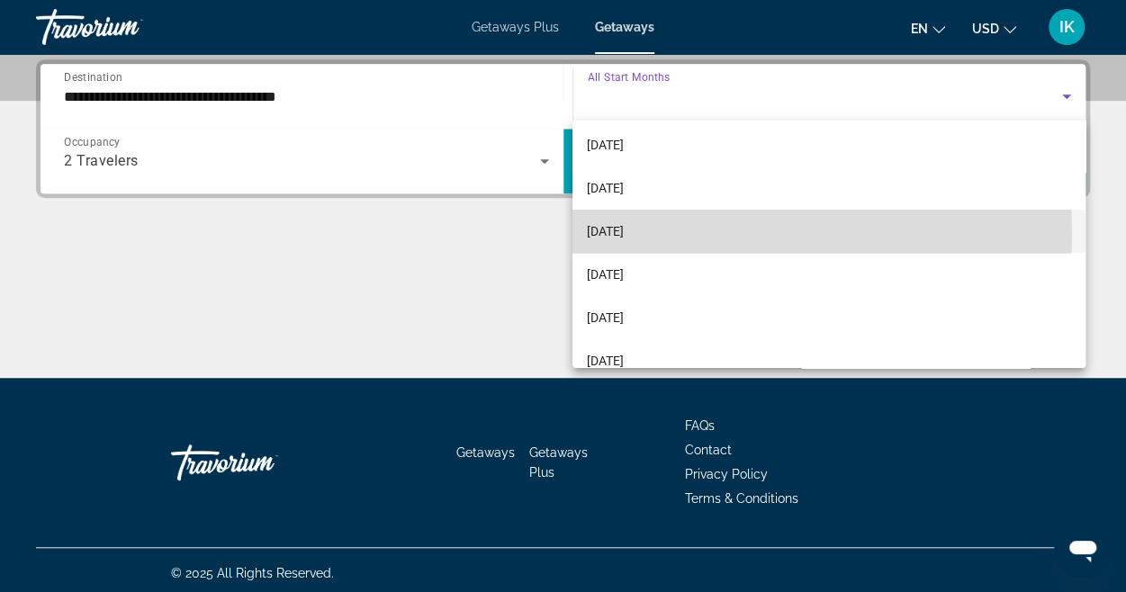
click at [677, 231] on mat-option "[DATE]" at bounding box center [828, 231] width 513 height 43
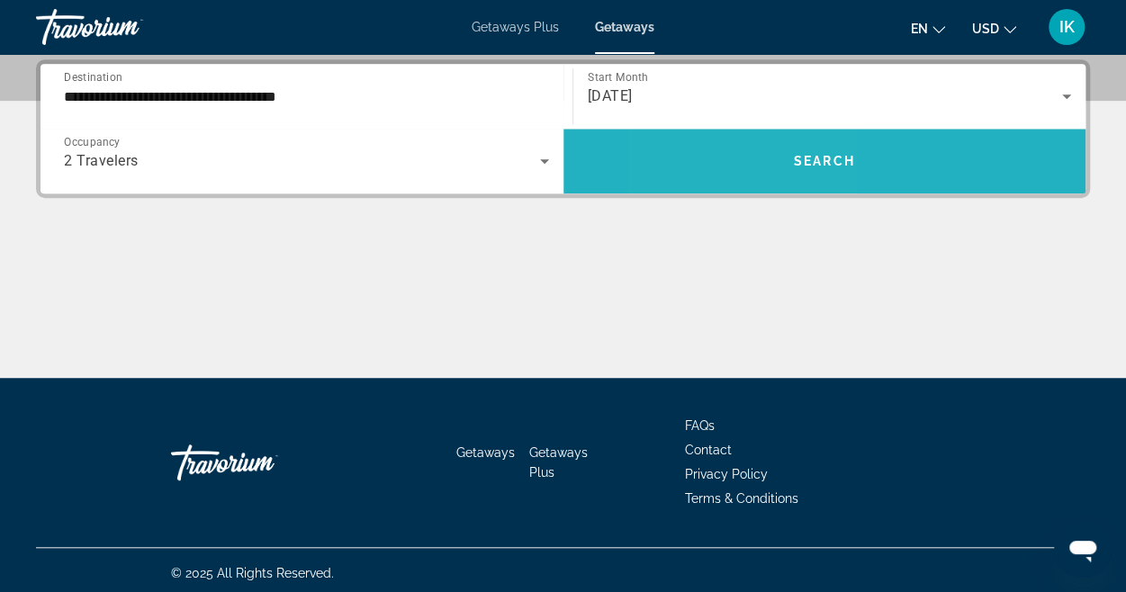
click at [744, 185] on span "Search widget" at bounding box center [824, 161] width 523 height 65
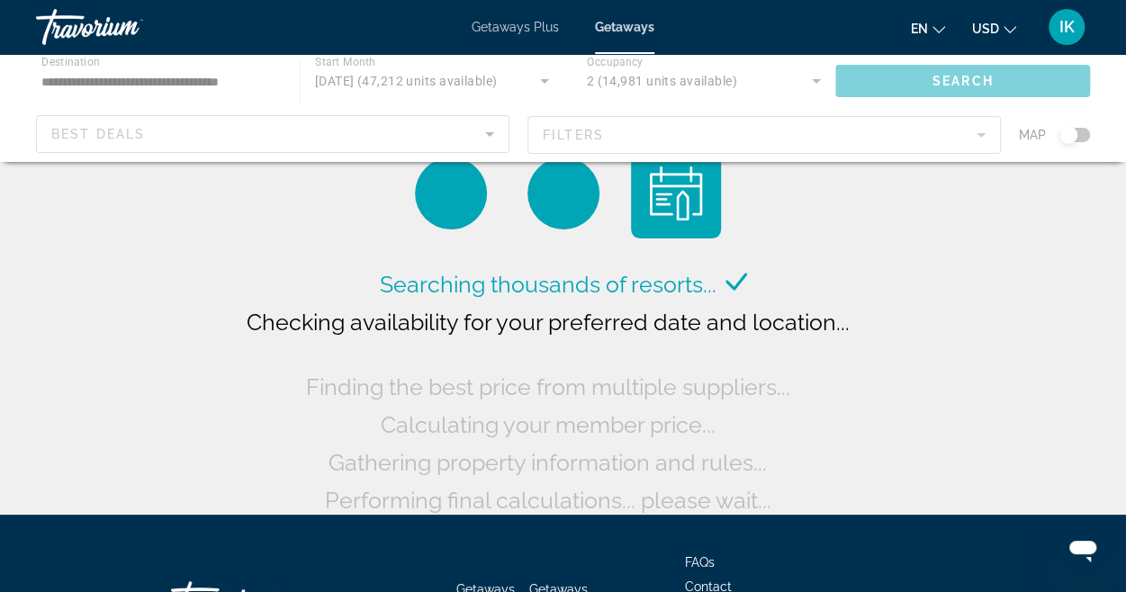
click at [981, 134] on div "Main content" at bounding box center [563, 108] width 1126 height 108
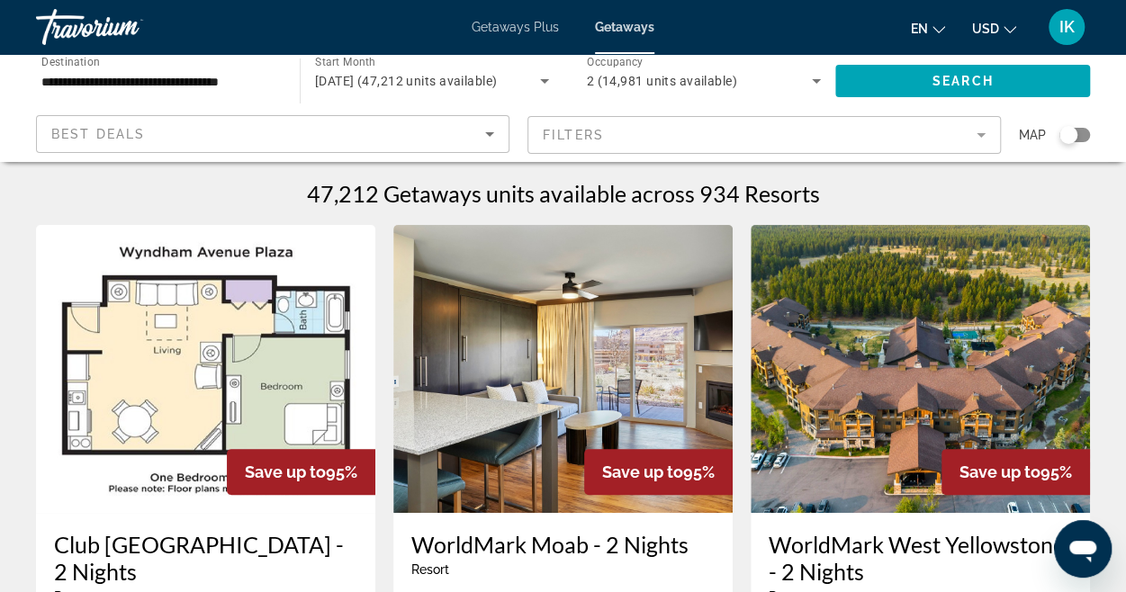
click at [981, 134] on mat-form-field "Filters" at bounding box center [763, 135] width 473 height 38
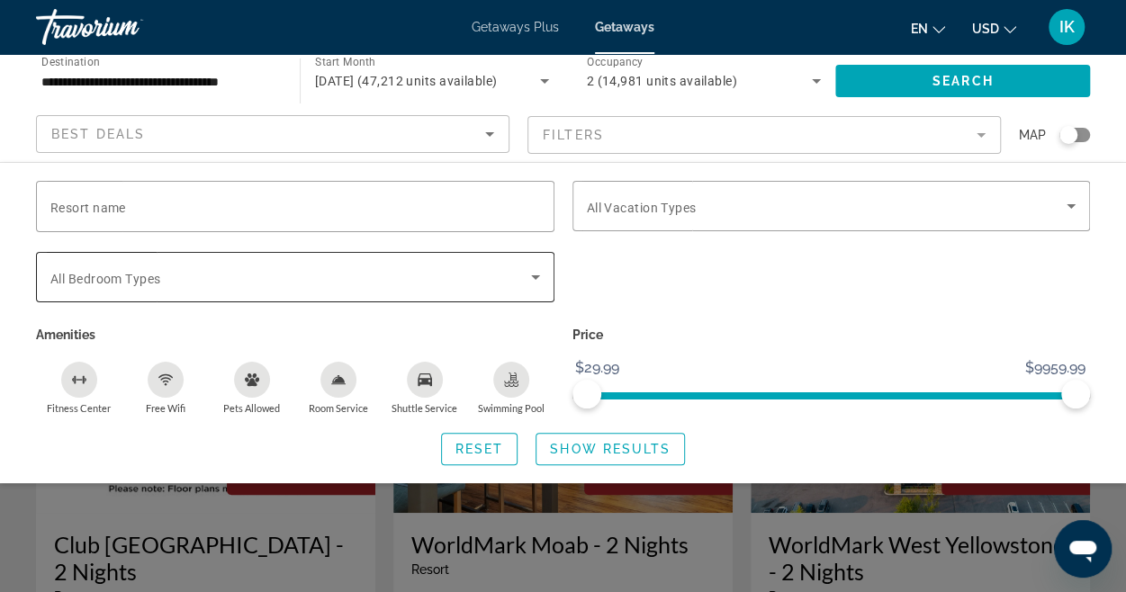
click at [536, 282] on icon "Search widget" at bounding box center [536, 277] width 22 height 22
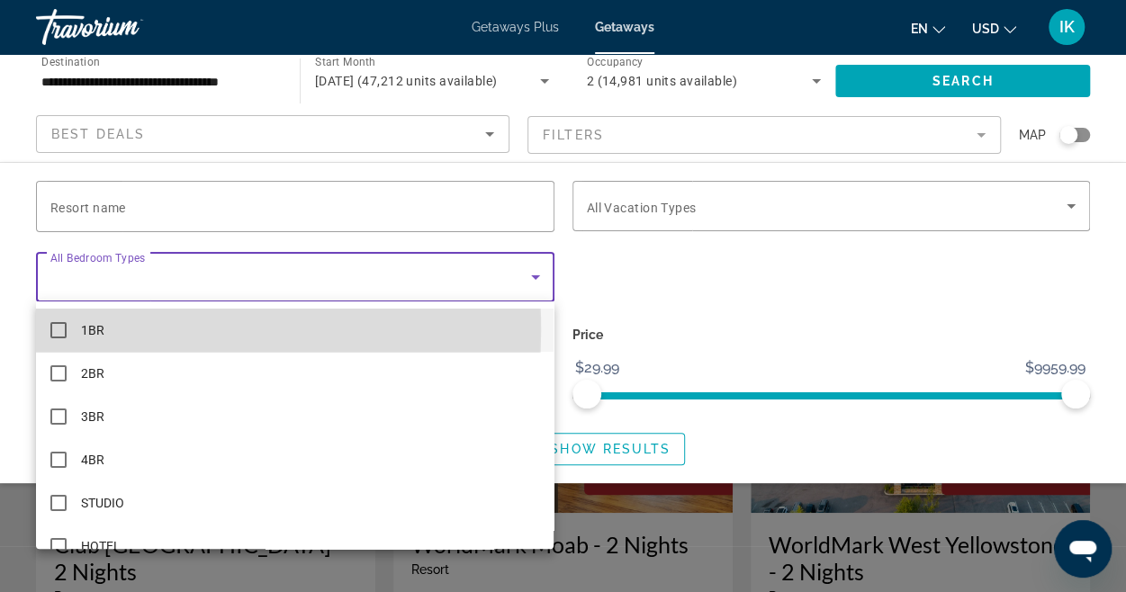
click at [59, 330] on mat-pseudo-checkbox at bounding box center [58, 330] width 16 height 16
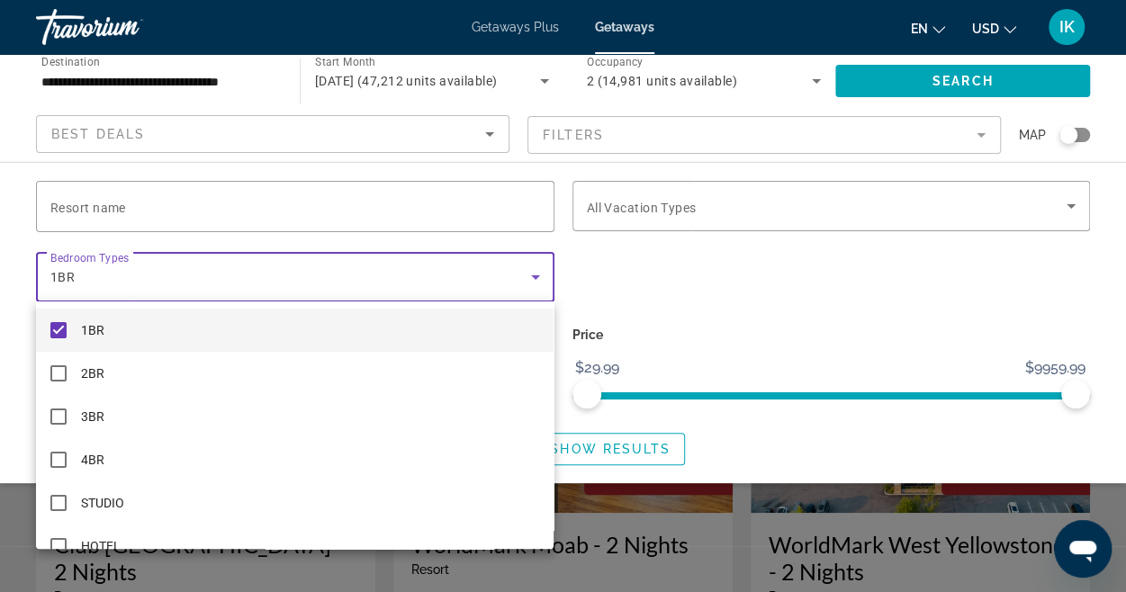
click at [1079, 202] on div at bounding box center [563, 296] width 1126 height 592
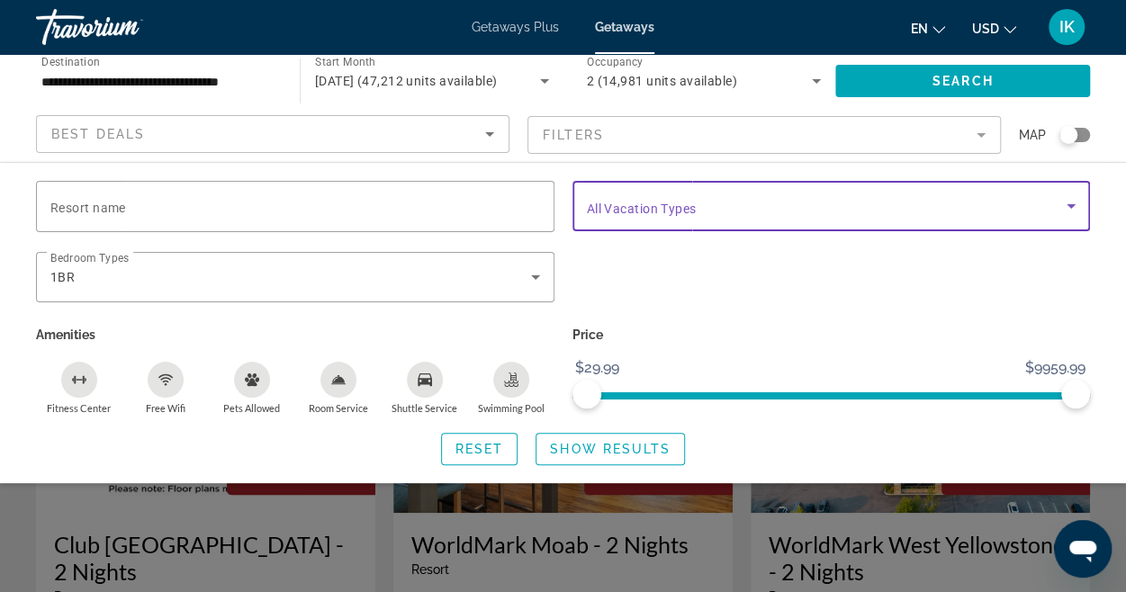
click at [1066, 205] on icon "Search widget" at bounding box center [1071, 206] width 22 height 22
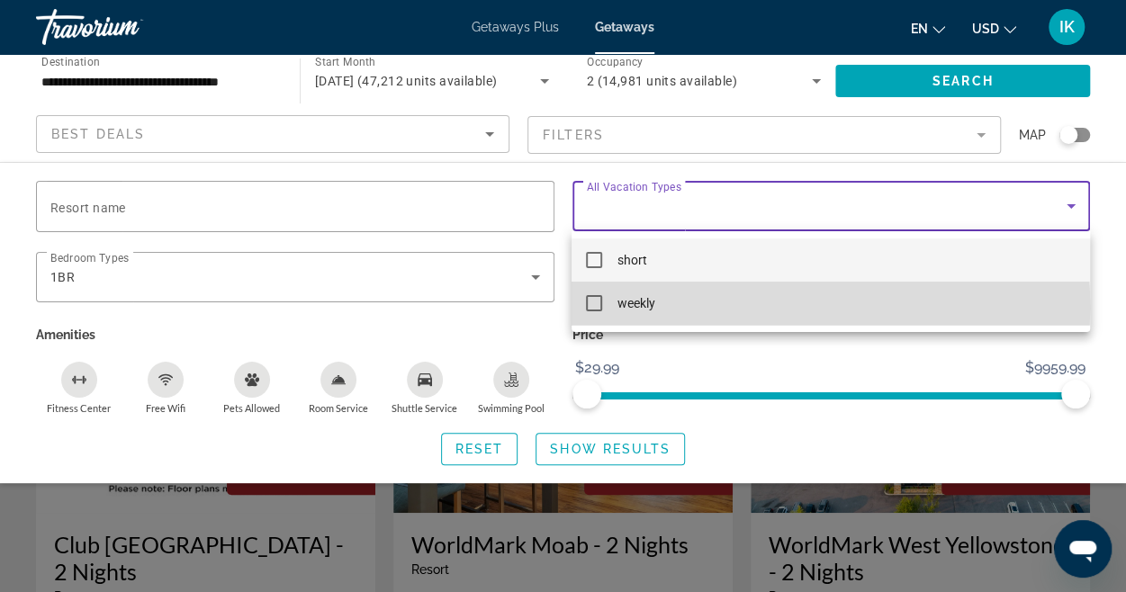
click at [597, 308] on mat-pseudo-checkbox at bounding box center [594, 303] width 16 height 16
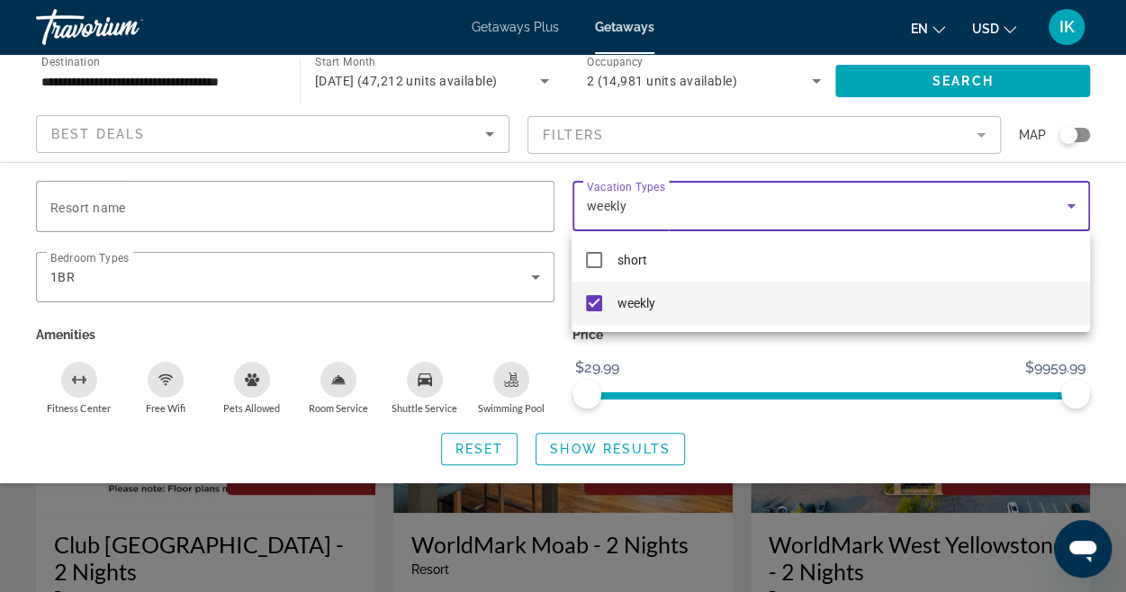
click at [583, 456] on div at bounding box center [563, 296] width 1126 height 592
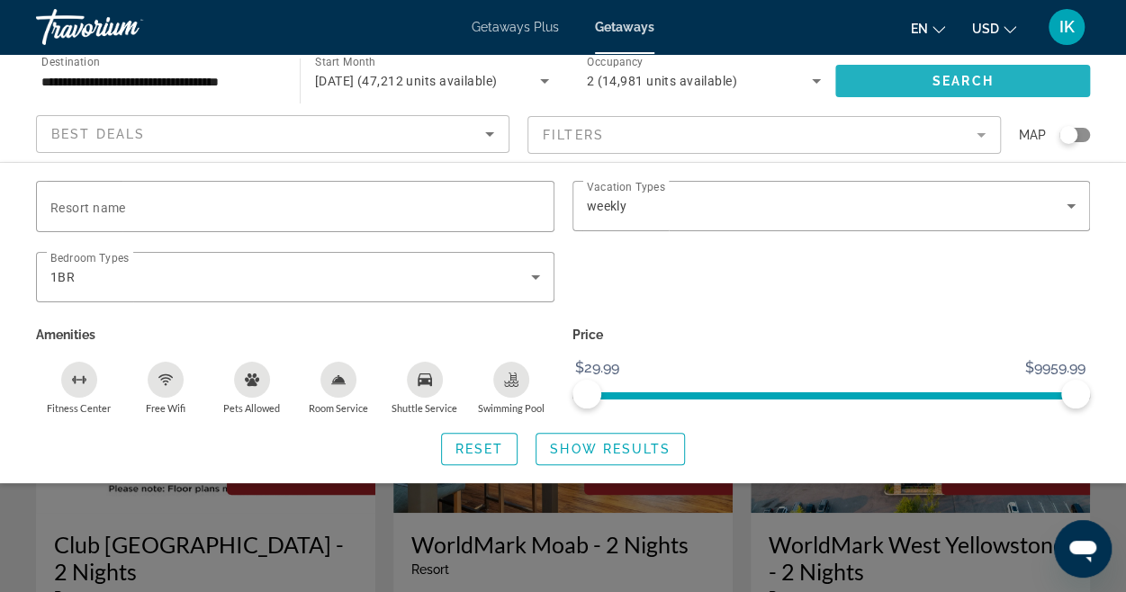
click at [954, 85] on span "Search" at bounding box center [962, 81] width 61 height 14
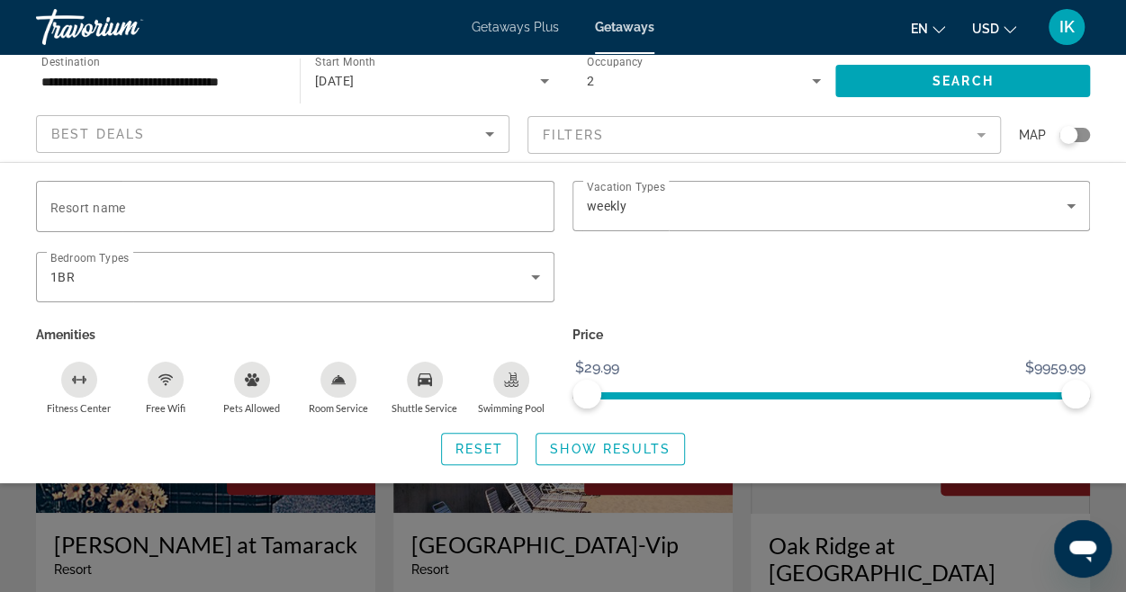
click at [660, 519] on div "Search widget" at bounding box center [563, 431] width 1126 height 322
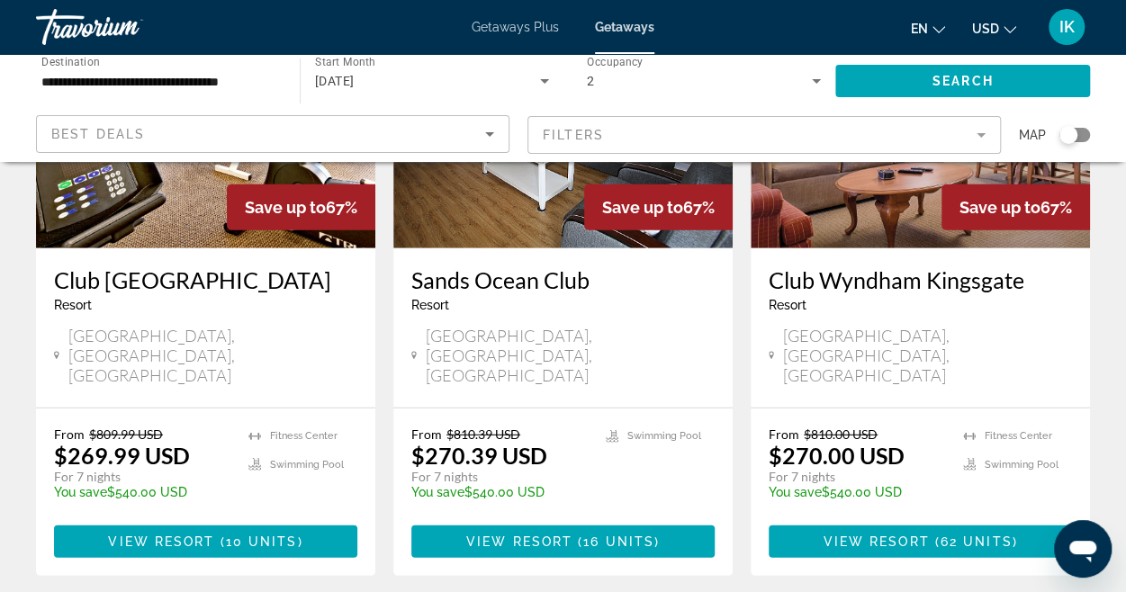
scroll to position [2425, 0]
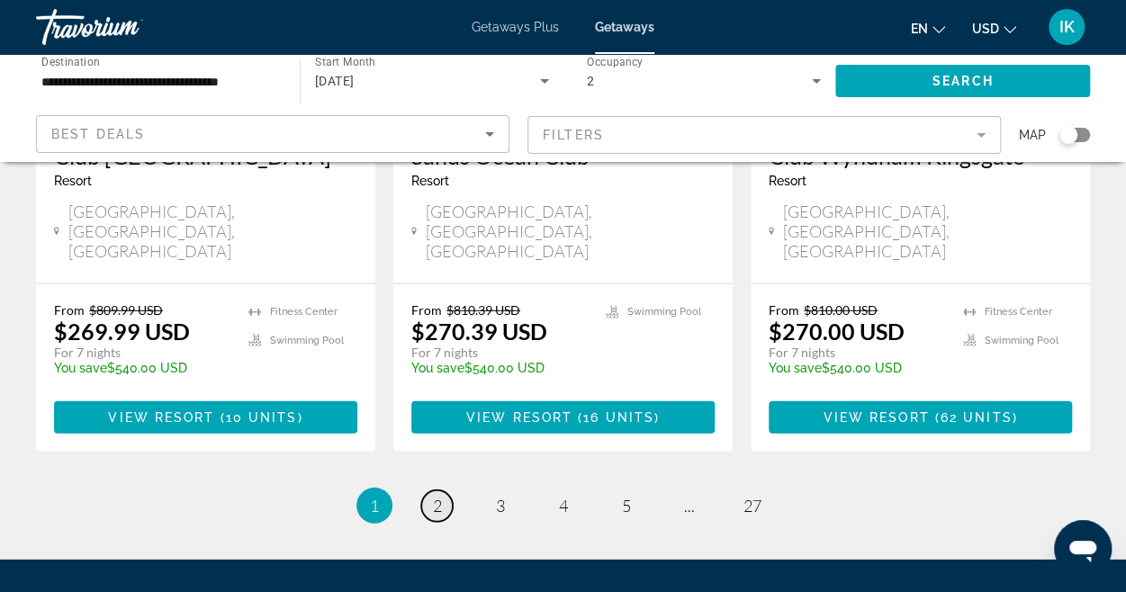
click at [442, 490] on link "page 2" at bounding box center [436, 505] width 31 height 31
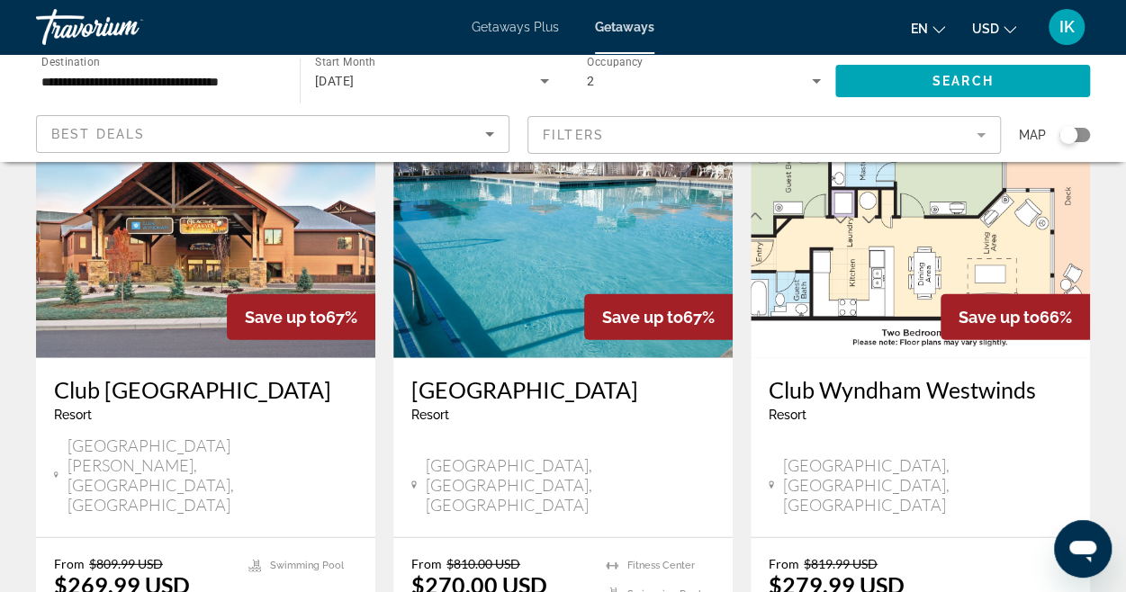
scroll to position [2321, 0]
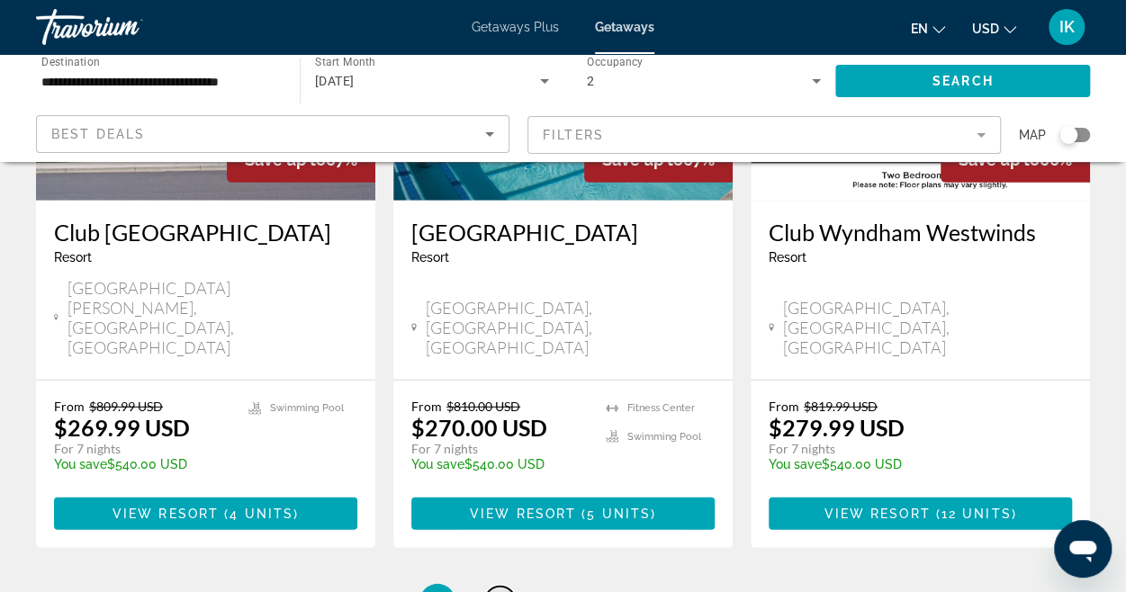
click at [502, 591] on span "3" at bounding box center [500, 602] width 9 height 20
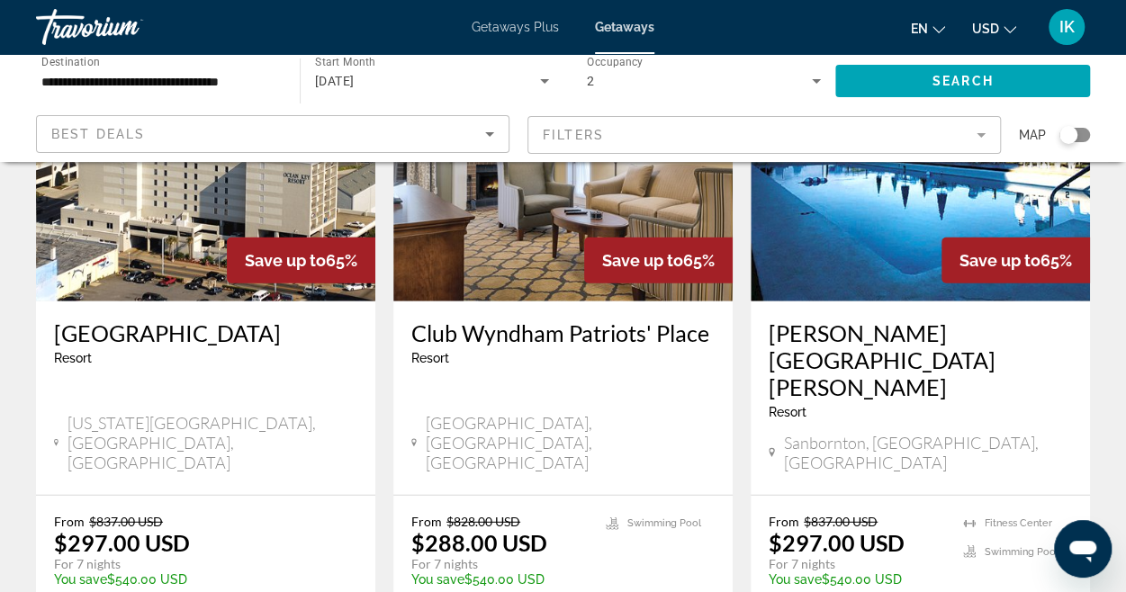
scroll to position [2225, 0]
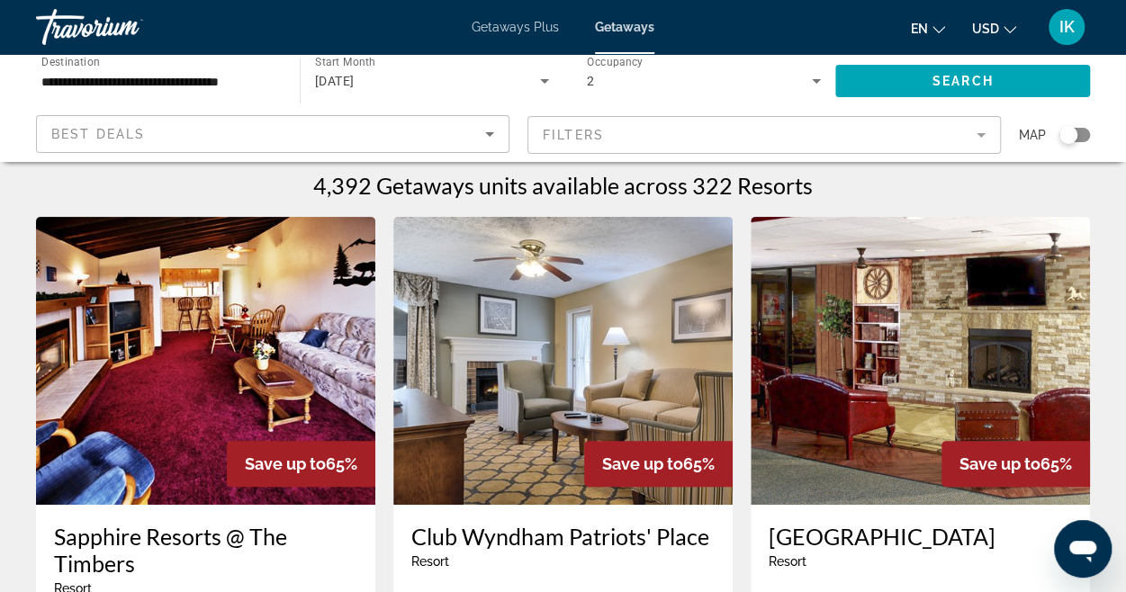
scroll to position [3, 0]
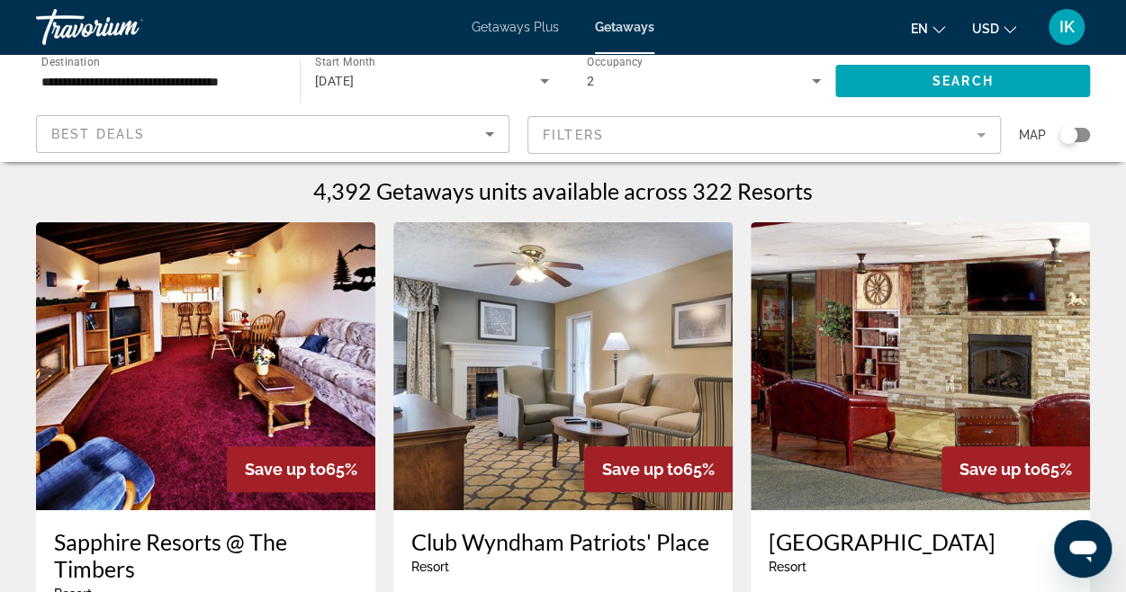
click at [1068, 138] on div "Search widget" at bounding box center [1068, 135] width 18 height 18
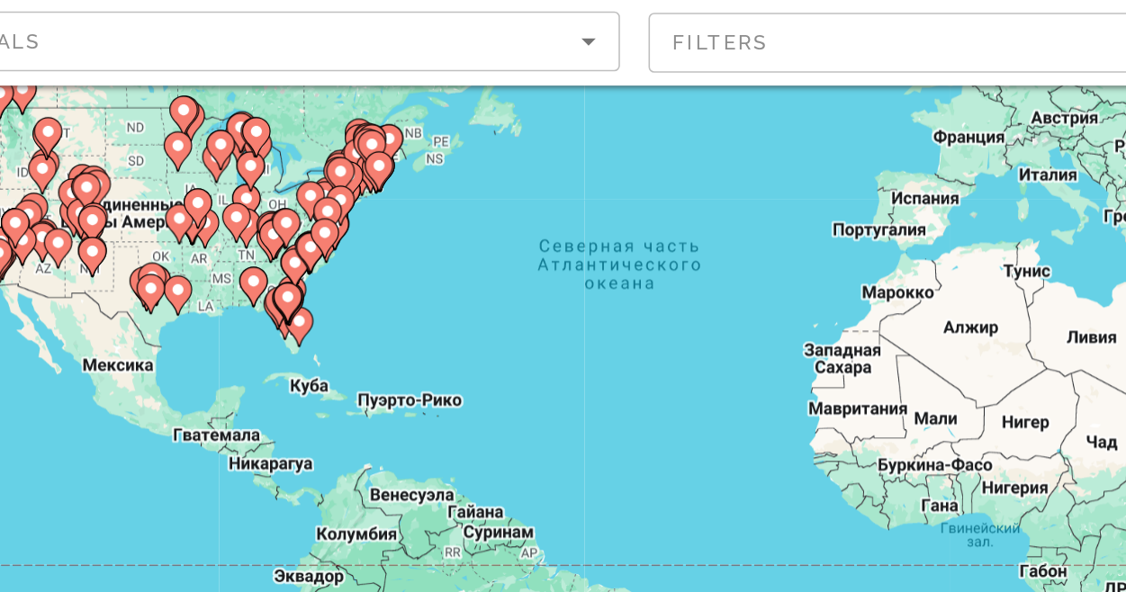
scroll to position [147, 0]
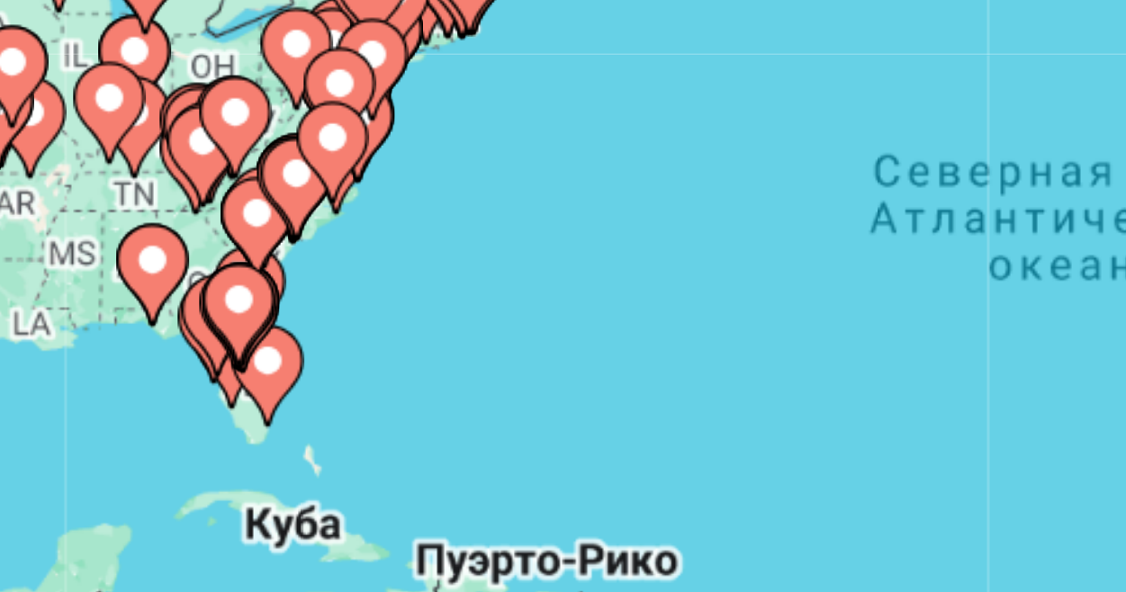
click at [301, 296] on image "Main content" at bounding box center [299, 295] width 11 height 11
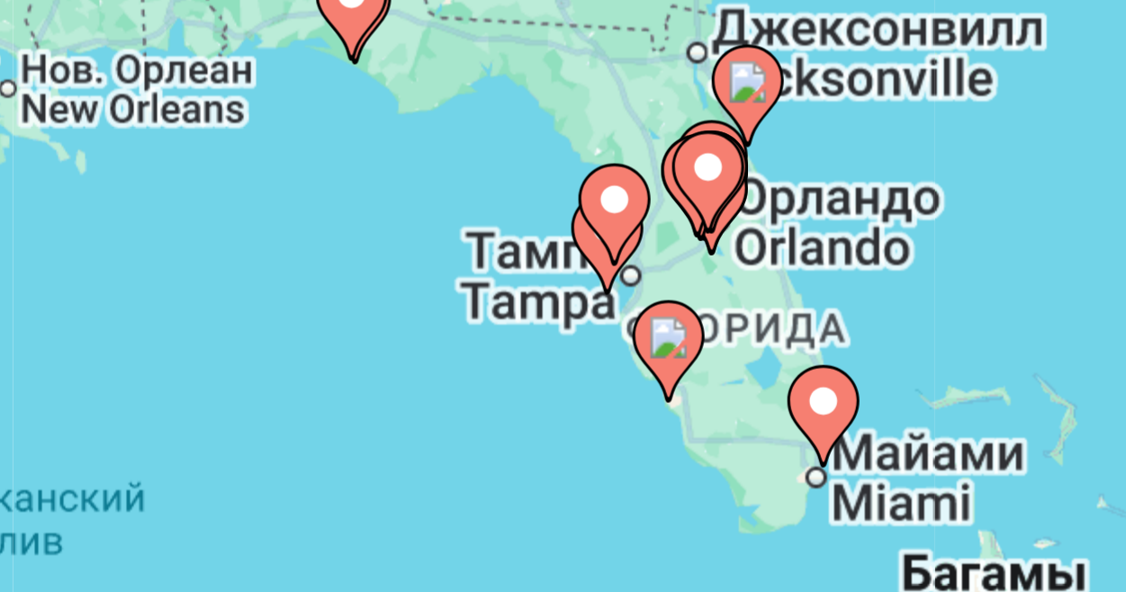
click at [537, 297] on image "Main content" at bounding box center [540, 294] width 11 height 11
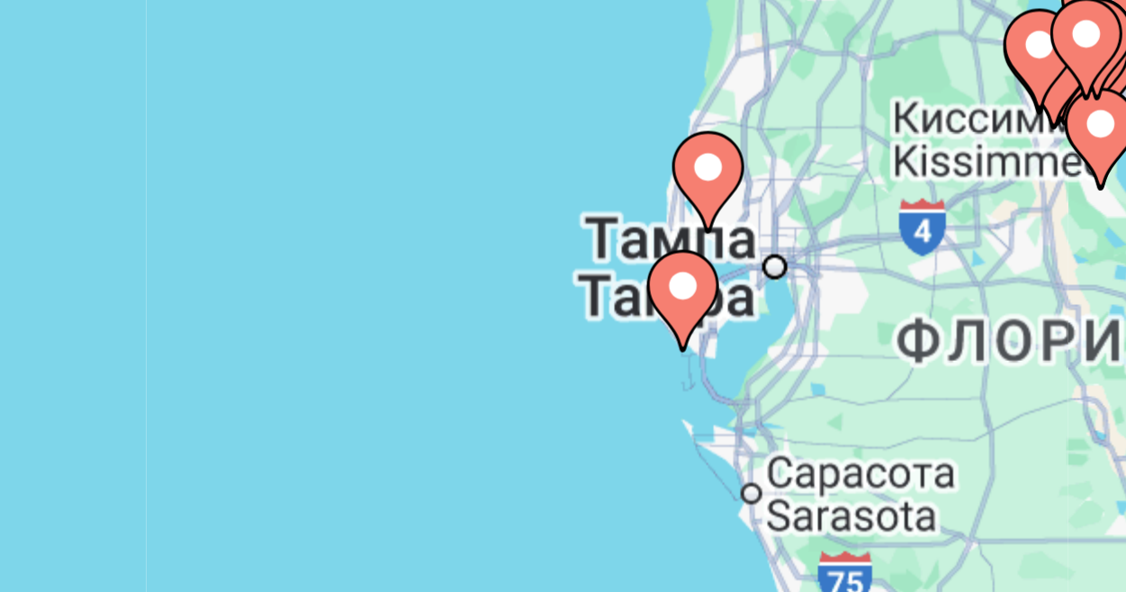
click at [555, 318] on image "Main content" at bounding box center [557, 315] width 11 height 11
type input "**********"
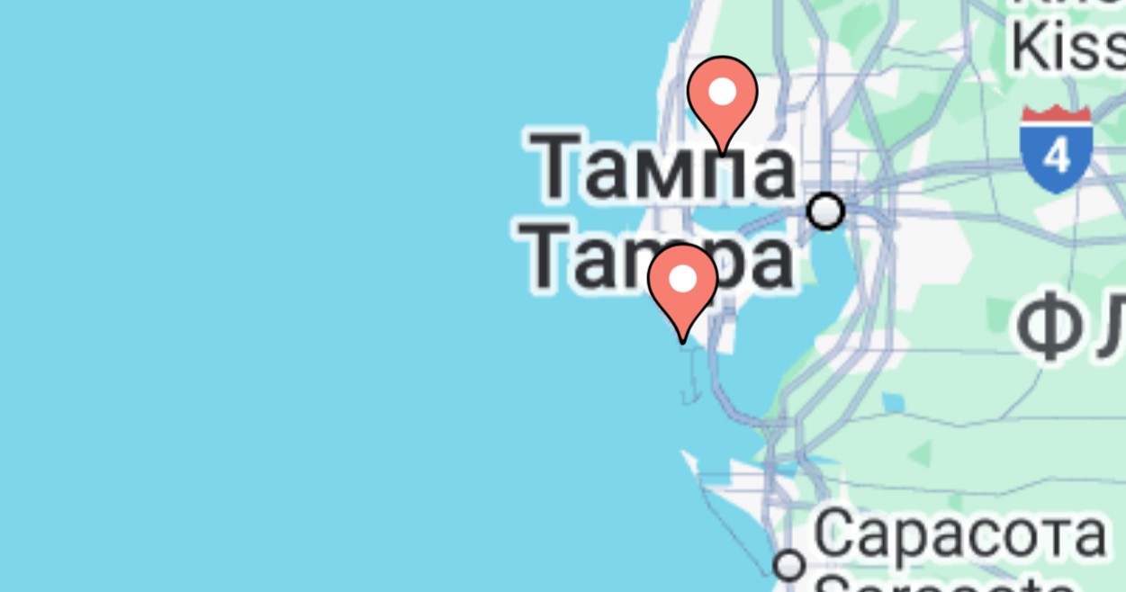
click at [555, 318] on g "Main content" at bounding box center [557, 317] width 18 height 25
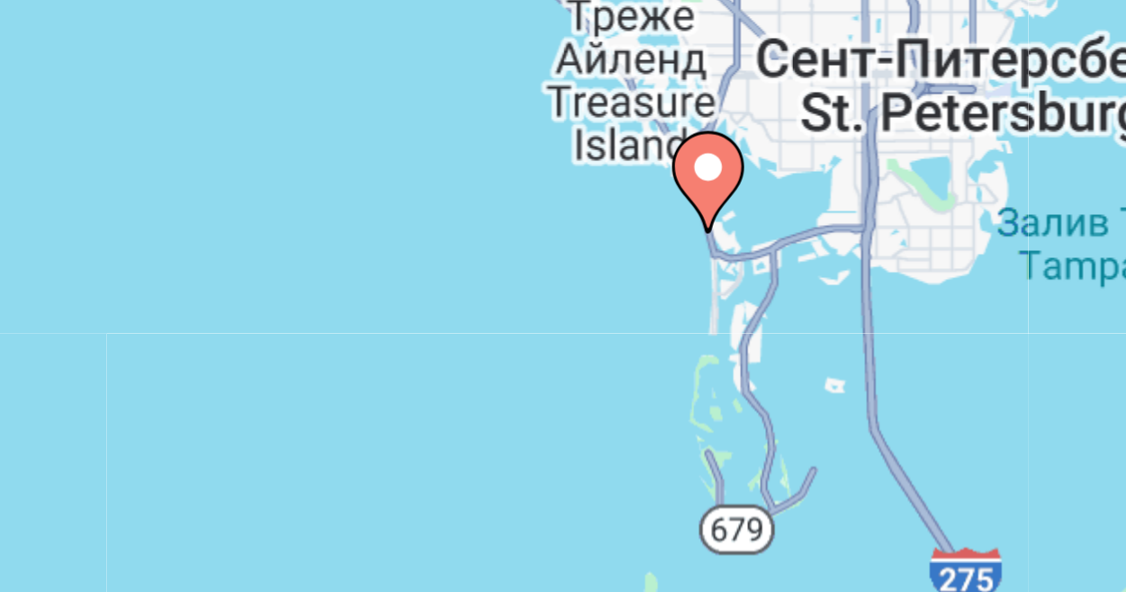
click at [561, 289] on image "Main content" at bounding box center [563, 286] width 11 height 11
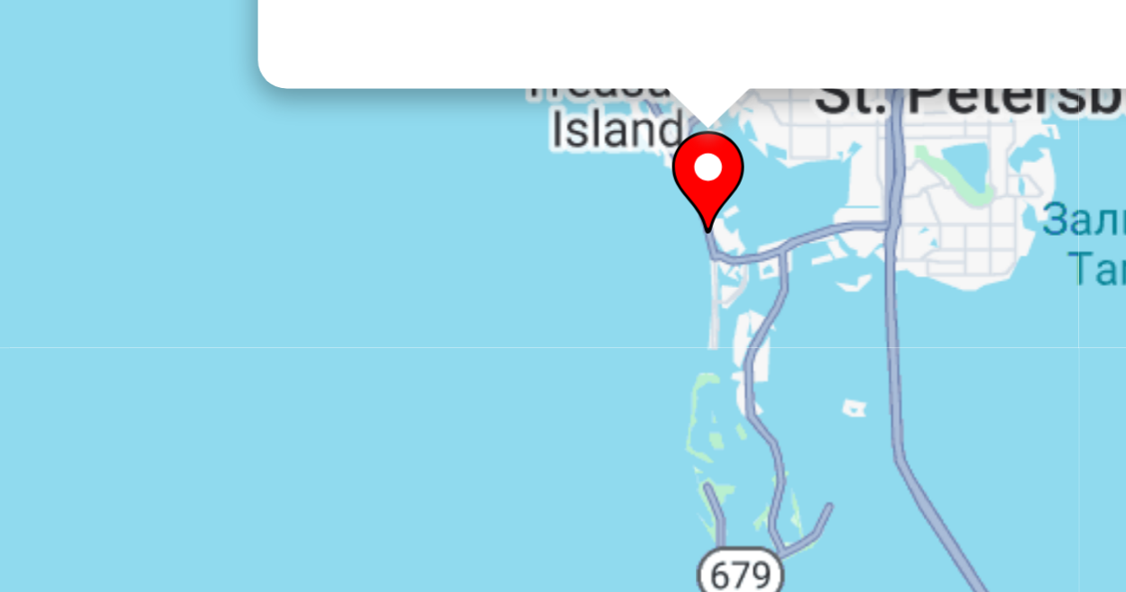
scroll to position [13, 0]
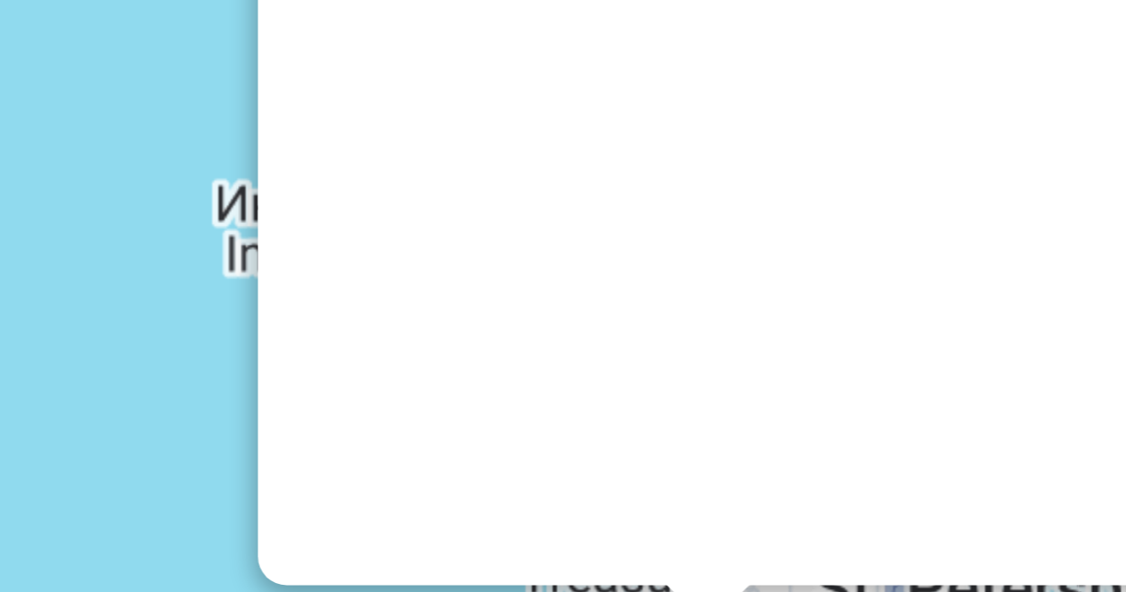
click at [563, 427] on div "Для навигации используйте клавиши со стрелками. Чтобы активировать перетаскиван…" at bounding box center [1090, 427] width 1054 height 0
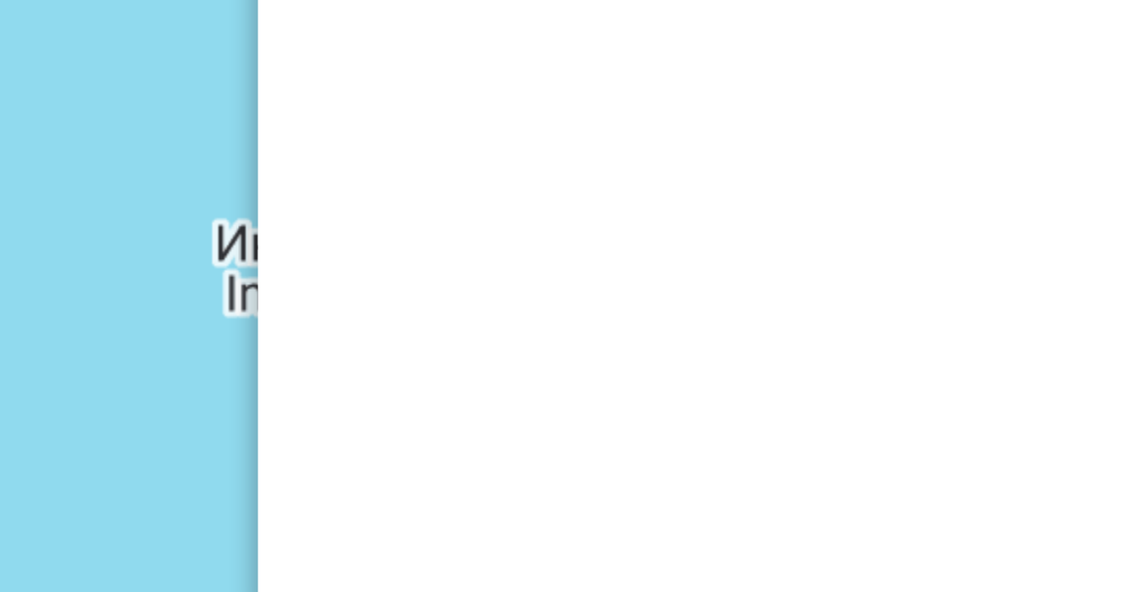
scroll to position [0, 0]
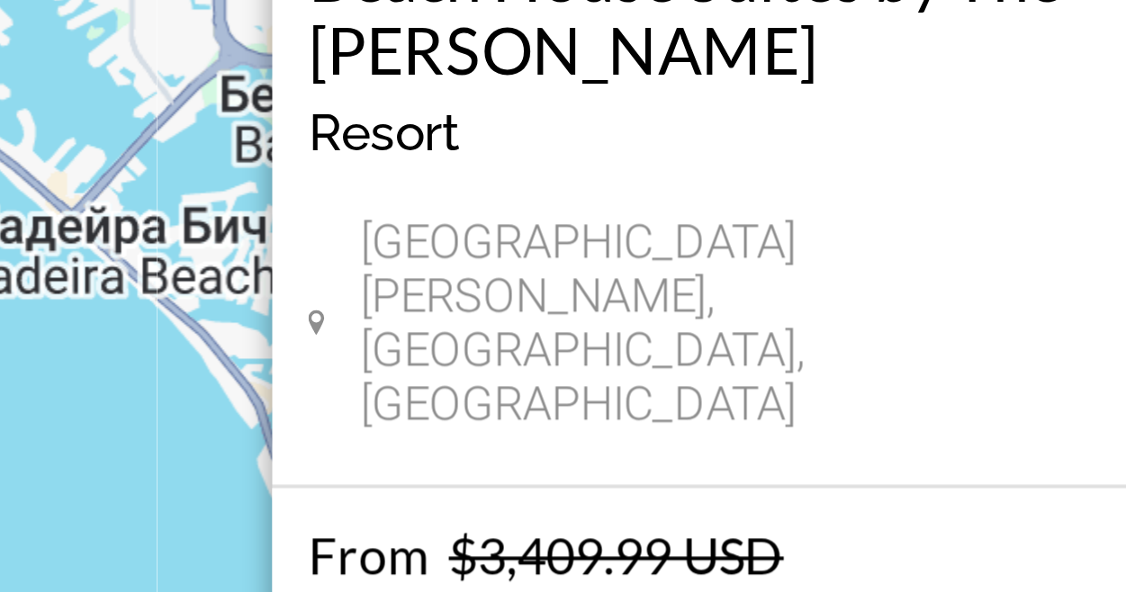
drag, startPoint x: 561, startPoint y: 289, endPoint x: 560, endPoint y: 487, distance: 198.0
click at [560, 487] on div "Beach House Suites by The [PERSON_NAME] Resort - This is an adults only resort …" at bounding box center [566, 453] width 225 height 145
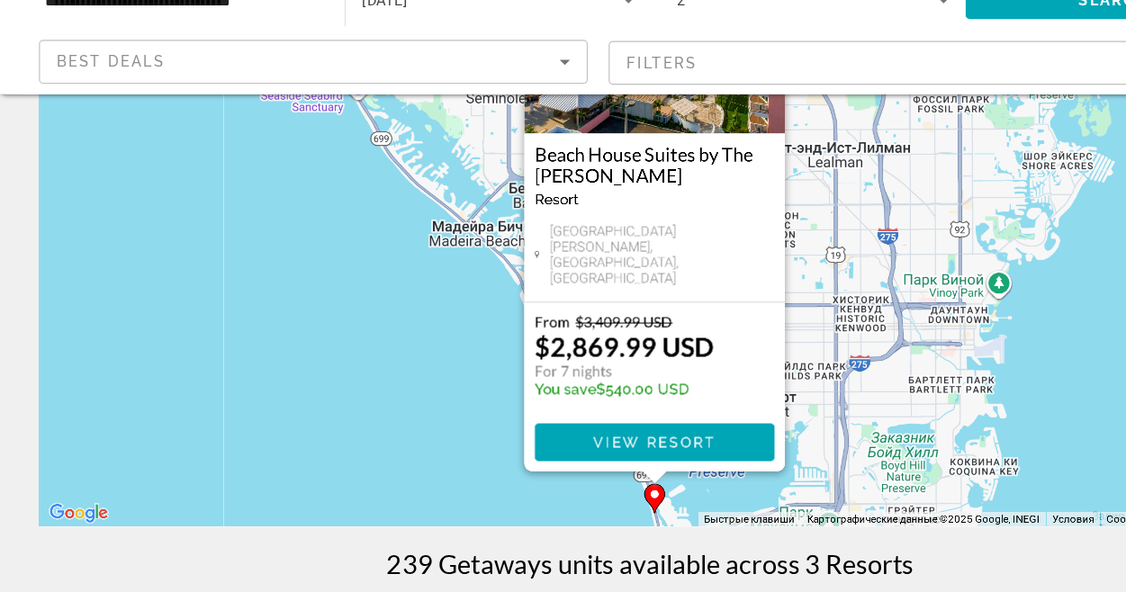
scroll to position [211, 0]
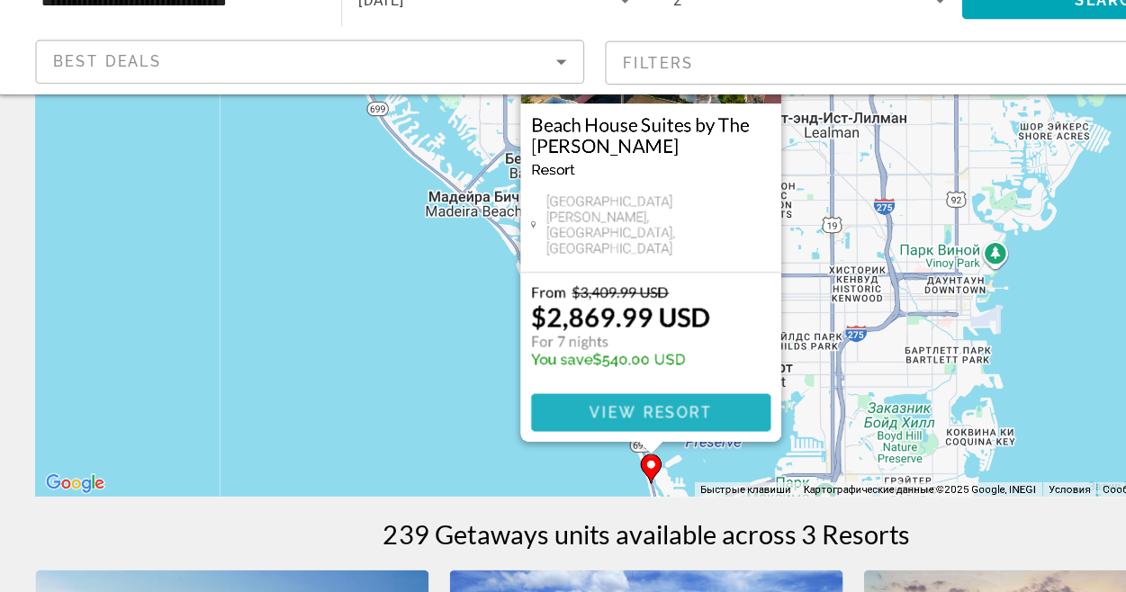
click at [553, 443] on span "Main content" at bounding box center [566, 436] width 207 height 43
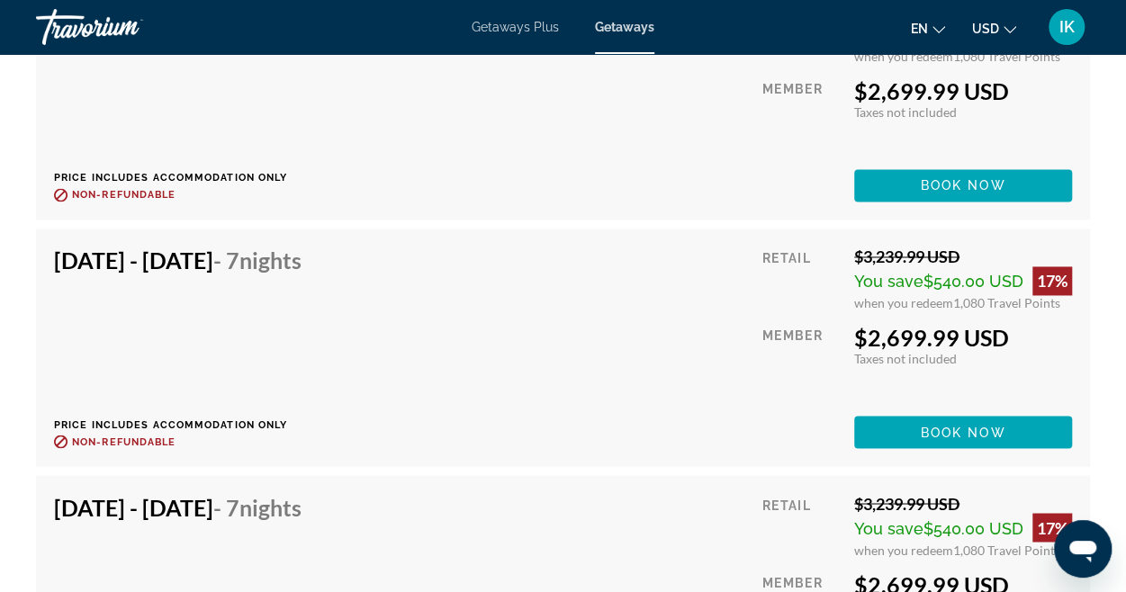
scroll to position [4143, 0]
